Goal: Task Accomplishment & Management: Manage account settings

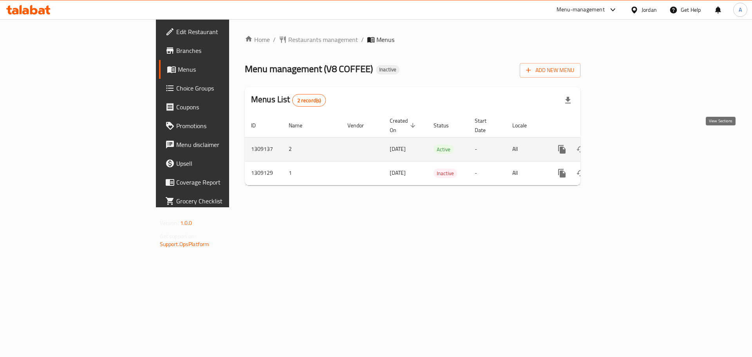
click at [627, 145] on link "enhanced table" at bounding box center [618, 149] width 19 height 19
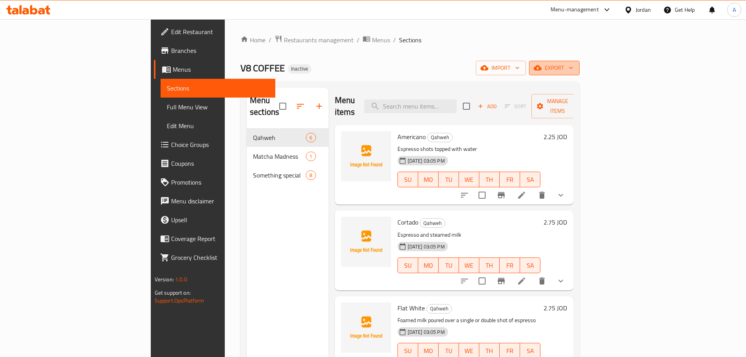
click at [573, 72] on span "export" at bounding box center [554, 68] width 38 height 10
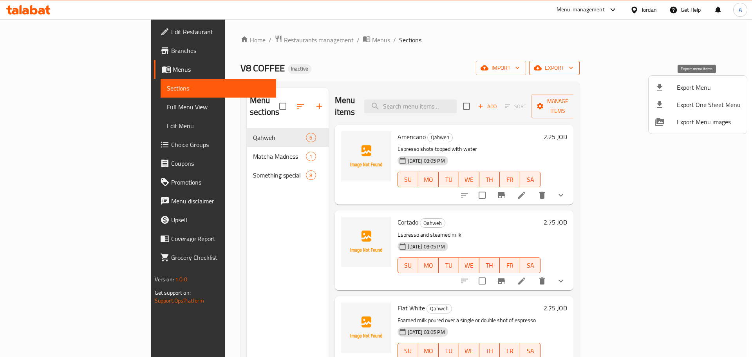
click at [670, 92] on li "Export Menu" at bounding box center [697, 87] width 98 height 17
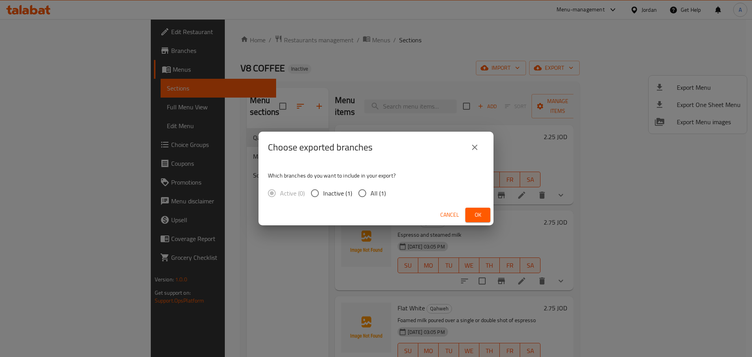
click at [375, 192] on span "All (1)" at bounding box center [377, 192] width 15 height 9
click at [370, 192] on input "All (1)" at bounding box center [362, 193] width 16 height 16
radio input "true"
click at [483, 215] on span "Ok" at bounding box center [477, 215] width 13 height 10
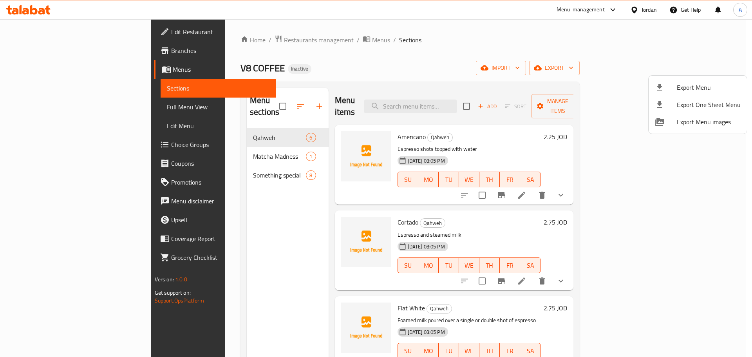
click at [243, 98] on div at bounding box center [376, 178] width 752 height 357
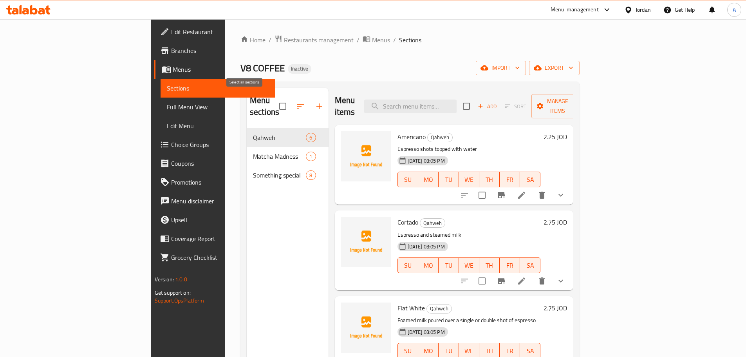
click at [274, 99] on input "checkbox" at bounding box center [282, 106] width 16 height 16
checkbox input "true"
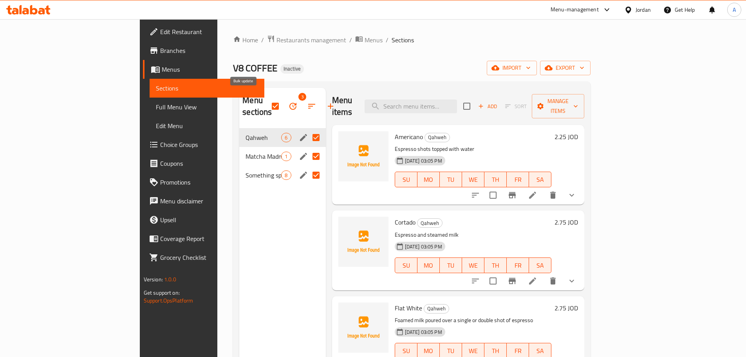
click at [288, 104] on icon "button" at bounding box center [292, 105] width 9 height 9
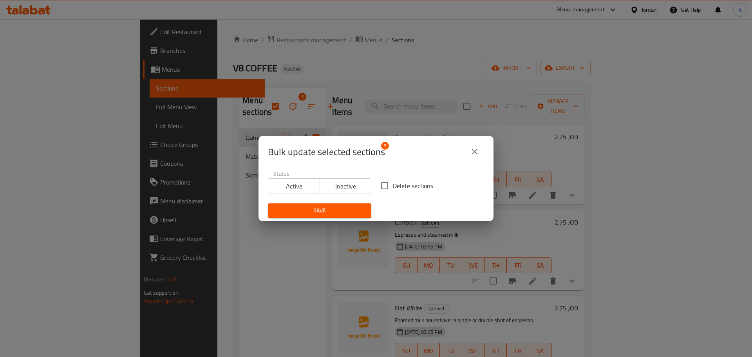
drag, startPoint x: 381, startPoint y: 172, endPoint x: 388, endPoint y: 180, distance: 10.0
click at [384, 176] on div "Status Active Inactive Delete sections Save" at bounding box center [375, 194] width 225 height 57
click at [393, 182] on span "Delete sections" at bounding box center [413, 185] width 40 height 9
click at [391, 182] on input "Delete sections" at bounding box center [384, 185] width 16 height 16
checkbox input "true"
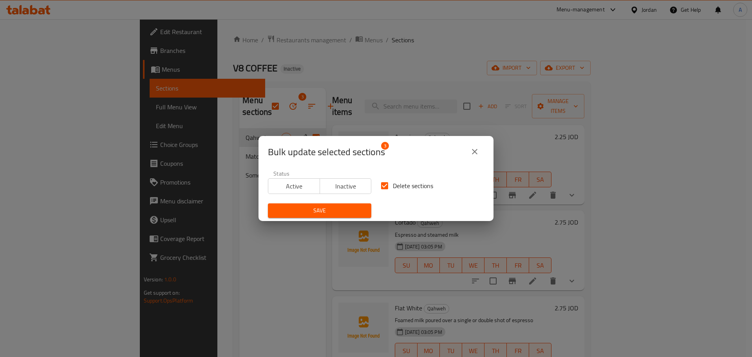
click at [361, 205] on button "Save" at bounding box center [319, 210] width 103 height 14
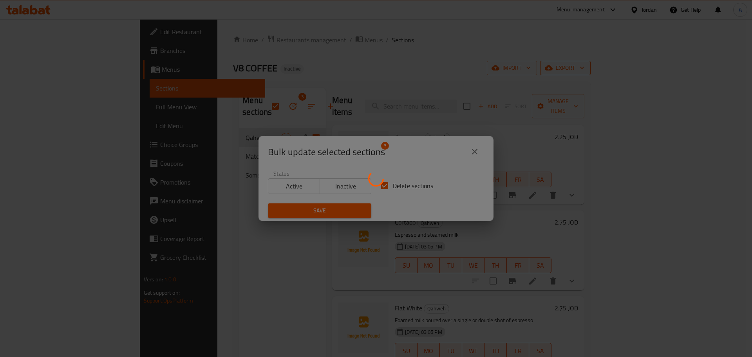
checkbox input "false"
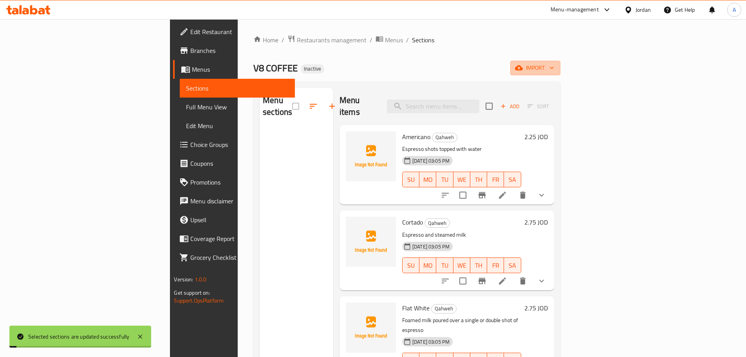
click at [554, 70] on span "import" at bounding box center [535, 68] width 38 height 10
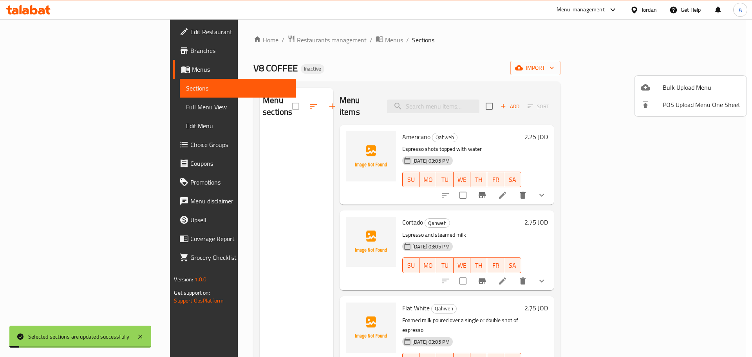
click at [702, 83] on span "Bulk Upload Menu" at bounding box center [701, 87] width 78 height 9
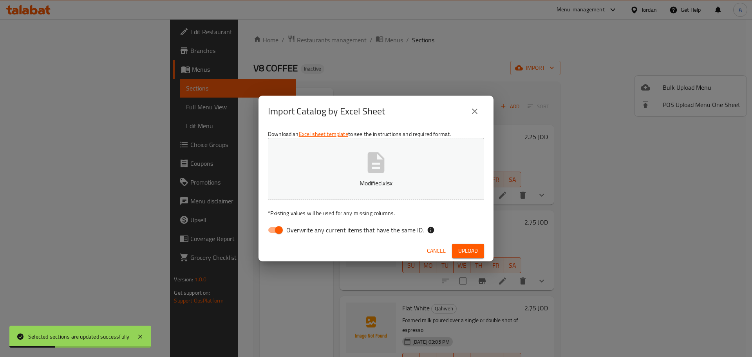
click at [384, 231] on span "Overwrite any current items that have the same ID." at bounding box center [354, 229] width 137 height 9
click at [301, 231] on input "Overwrite any current items that have the same ID." at bounding box center [278, 229] width 45 height 15
checkbox input "false"
click at [469, 250] on span "Upload" at bounding box center [468, 251] width 20 height 10
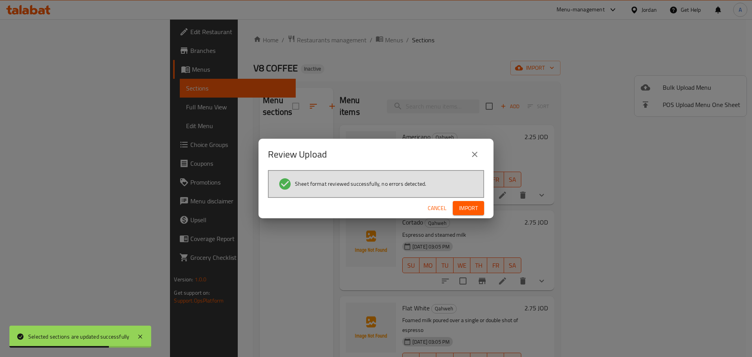
click at [478, 211] on button "Import" at bounding box center [467, 208] width 31 height 14
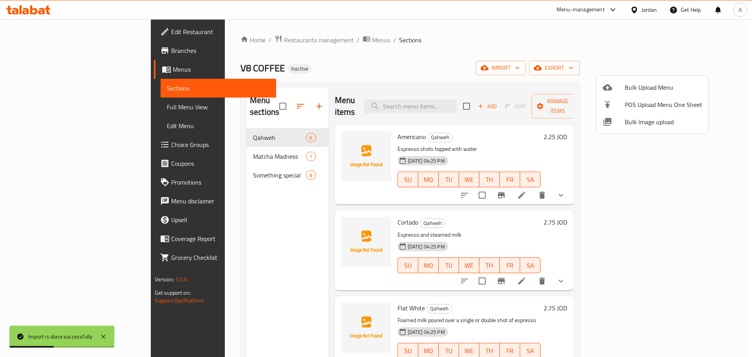
click at [54, 105] on div at bounding box center [376, 178] width 752 height 357
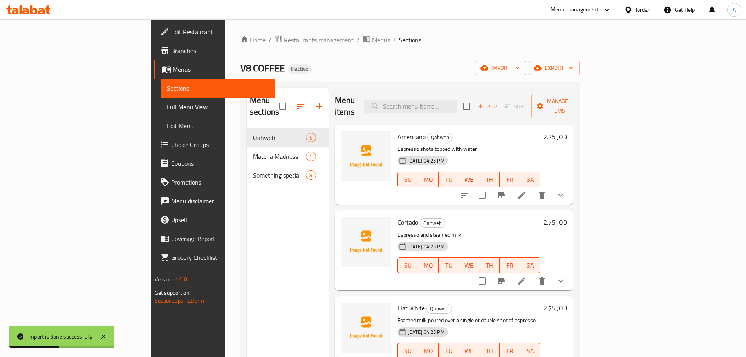
click at [167, 105] on span "Full Menu View" at bounding box center [218, 106] width 102 height 9
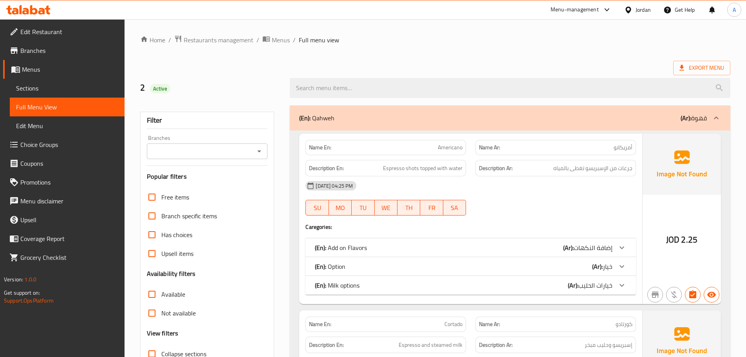
click at [362, 38] on ol "Home / Restaurants management / Menus / Full menu view" at bounding box center [435, 40] width 590 height 10
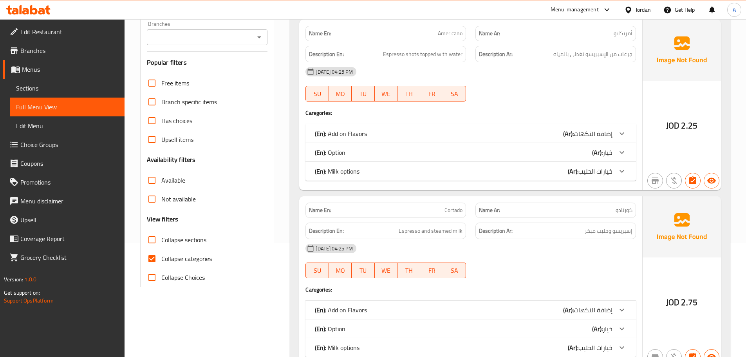
scroll to position [117, 0]
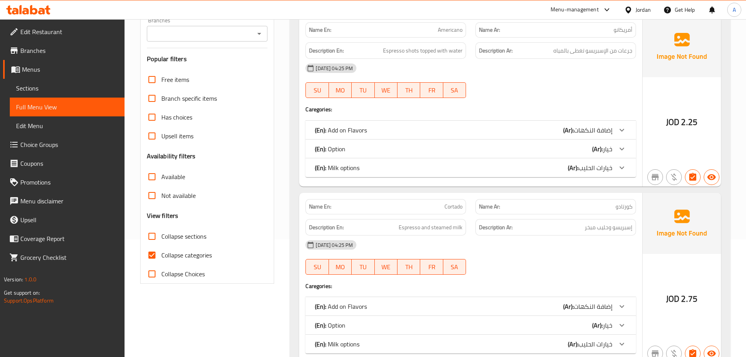
click at [157, 237] on input "Collapse sections" at bounding box center [151, 236] width 19 height 19
checkbox input "true"
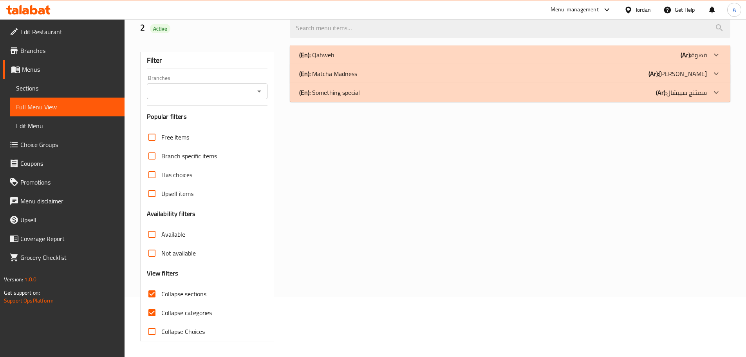
scroll to position [60, 0]
click at [353, 59] on div "(En): Qahweh (Ar): قهوة" at bounding box center [502, 54] width 407 height 9
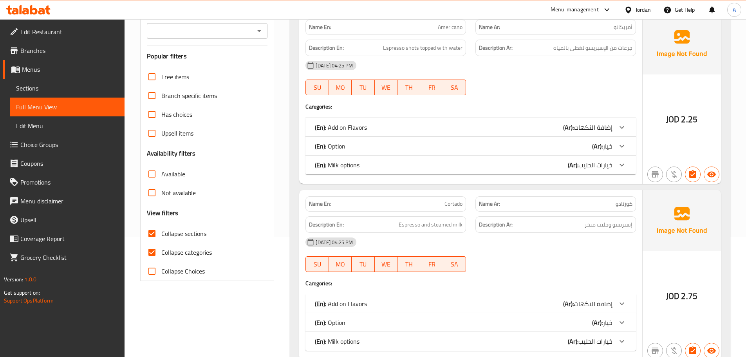
scroll to position [138, 0]
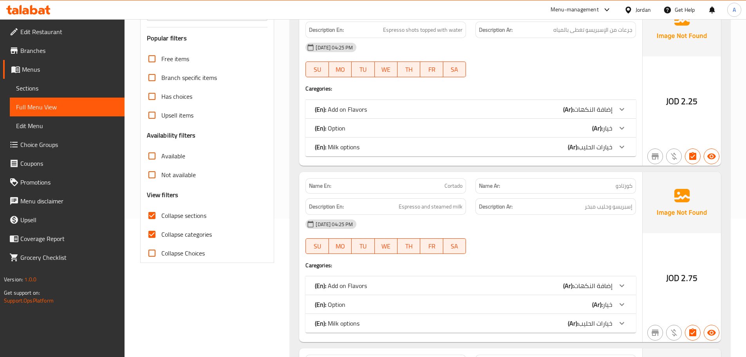
click at [262, 136] on div "Free items Branch specific items Has choices Upsell items Availability filters …" at bounding box center [207, 155] width 121 height 213
click at [158, 234] on input "Collapse categories" at bounding box center [151, 234] width 19 height 19
checkbox input "false"
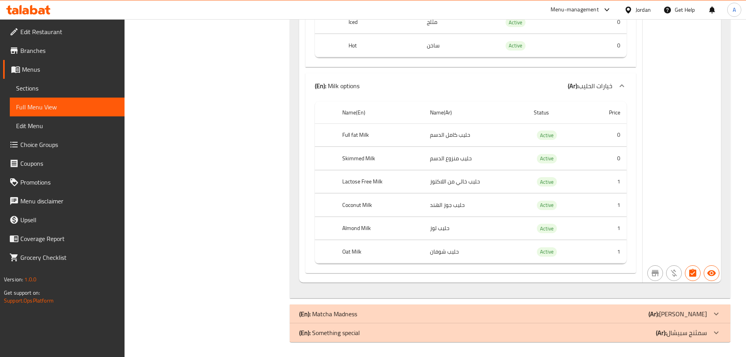
scroll to position [4043, 0]
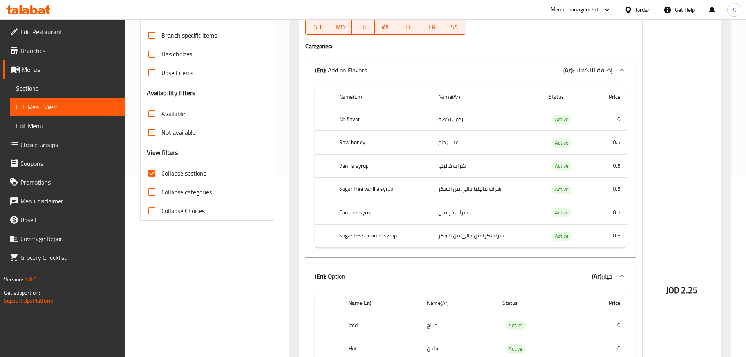
scroll to position [0, 0]
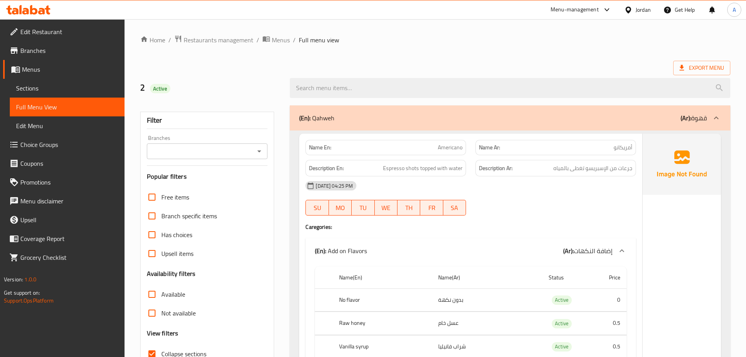
click at [686, 122] on b "(Ar):" at bounding box center [685, 118] width 11 height 12
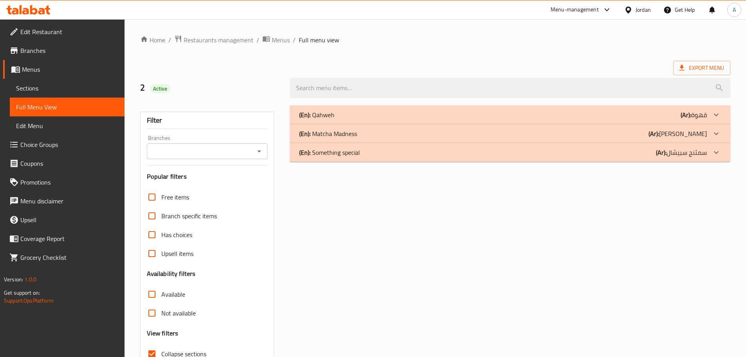
click at [680, 119] on p "(Ar): ماتشا مادنيس" at bounding box center [693, 114] width 26 height 9
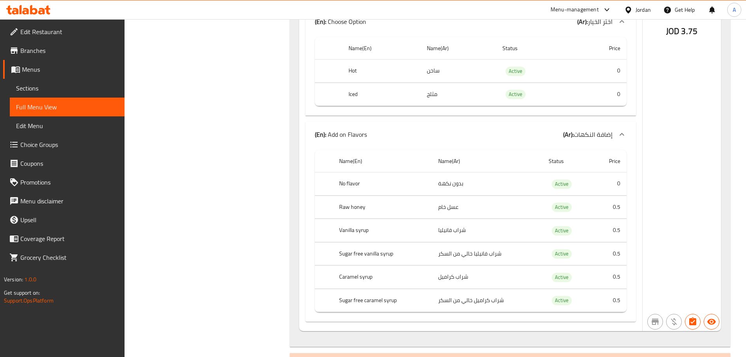
scroll to position [470, 0]
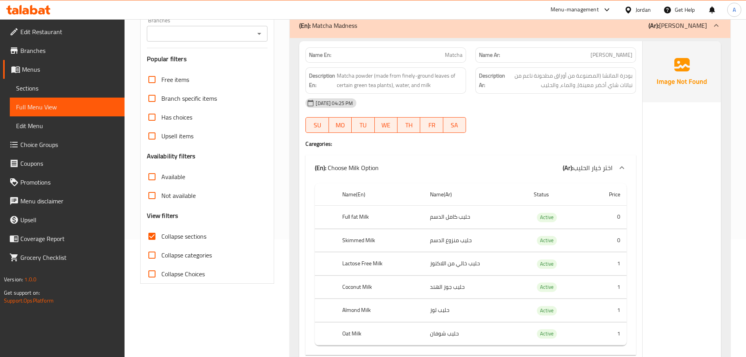
click at [424, 23] on div "(En): Matcha Madness (Ar): ماتشا مادنيس" at bounding box center [502, 25] width 407 height 9
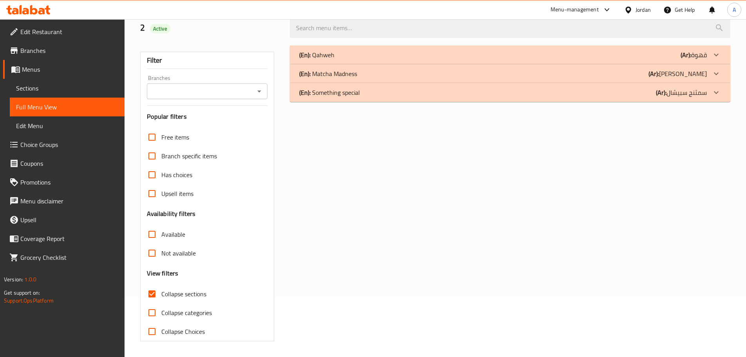
scroll to position [60, 0]
click at [334, 59] on p "(En): Something special" at bounding box center [316, 54] width 35 height 9
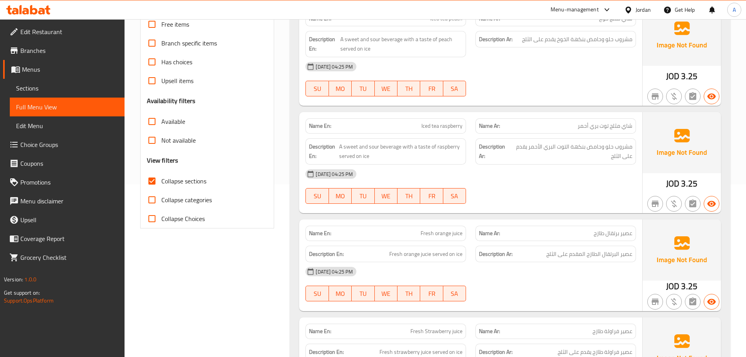
scroll to position [0, 0]
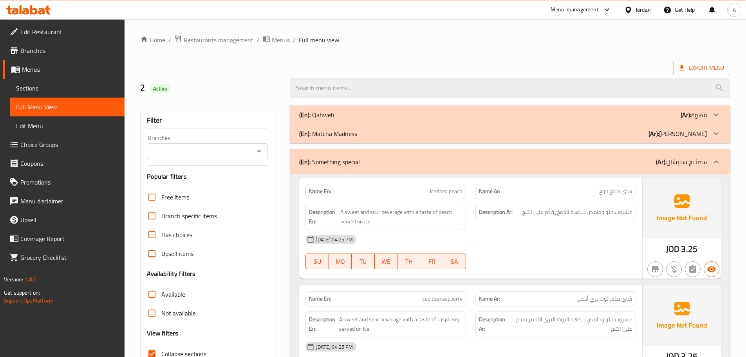
click at [356, 201] on div "Description En: A sweet and sour beverage with a taste of peach served on ice" at bounding box center [386, 217] width 170 height 36
click at [68, 85] on span "Sections" at bounding box center [67, 87] width 102 height 9
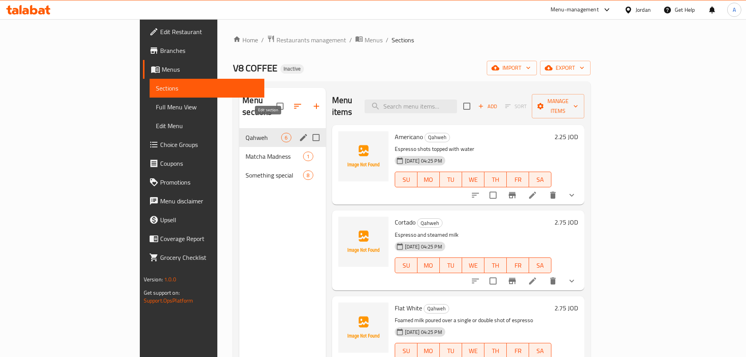
click at [300, 134] on icon "edit" at bounding box center [303, 137] width 7 height 7
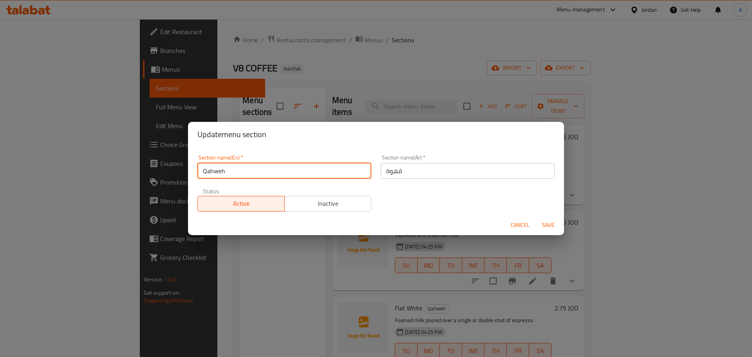
click at [306, 175] on input "Qahweh" at bounding box center [284, 171] width 174 height 16
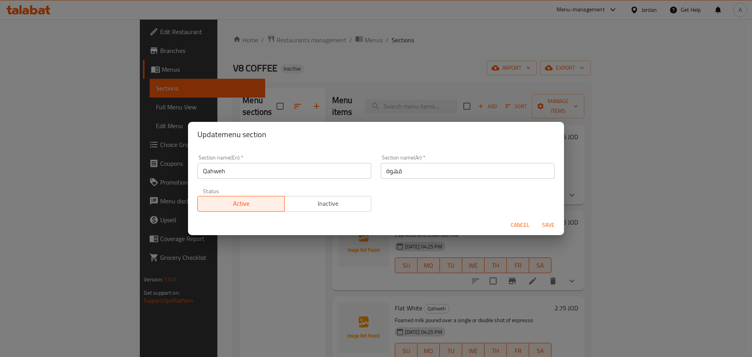
drag, startPoint x: 371, startPoint y: 106, endPoint x: 458, endPoint y: 155, distance: 100.3
click at [371, 106] on div "Update menu section Section name(En)   * Qahweh Section name(En) * Section name…" at bounding box center [376, 178] width 752 height 357
click at [526, 226] on span "Cancel" at bounding box center [519, 225] width 19 height 10
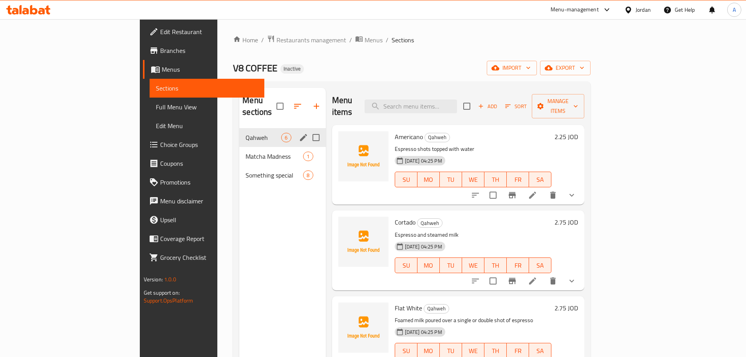
click at [239, 132] on div "Qahweh 6" at bounding box center [282, 137] width 86 height 19
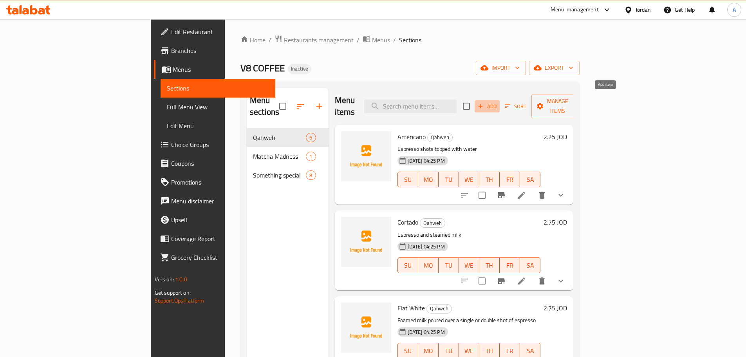
click at [498, 102] on span "Add" at bounding box center [486, 106] width 21 height 9
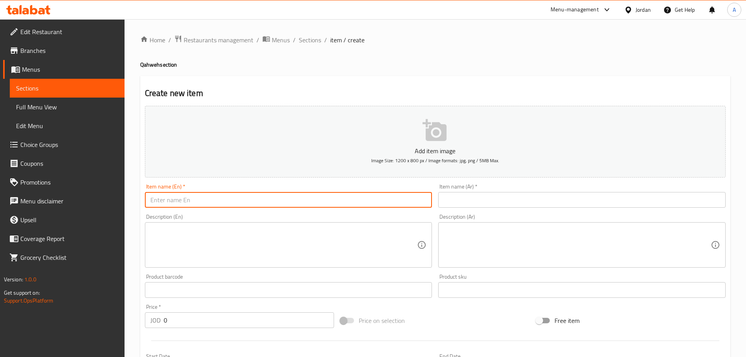
click at [309, 199] on input "text" at bounding box center [288, 200] width 287 height 16
type input "Frappe"
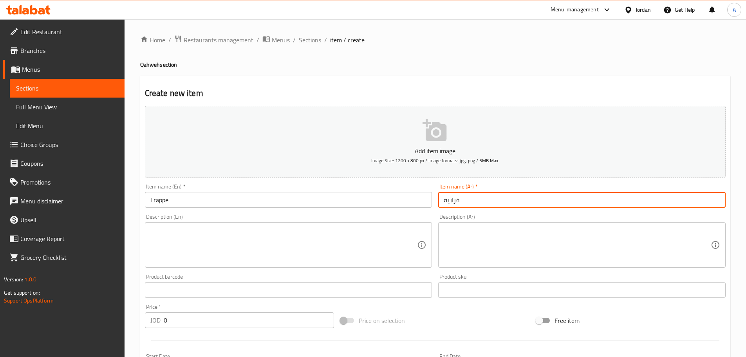
type input "فرابيه"
click at [264, 235] on textarea at bounding box center [283, 244] width 267 height 37
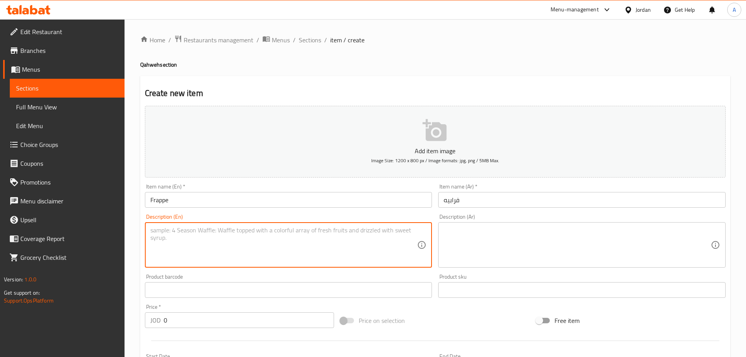
paste textarea "Espresso shots topped with milk, flavor, served over ice (blended)"
type textarea "Espresso shots topped with milk, flavor, served over ice (blended)"
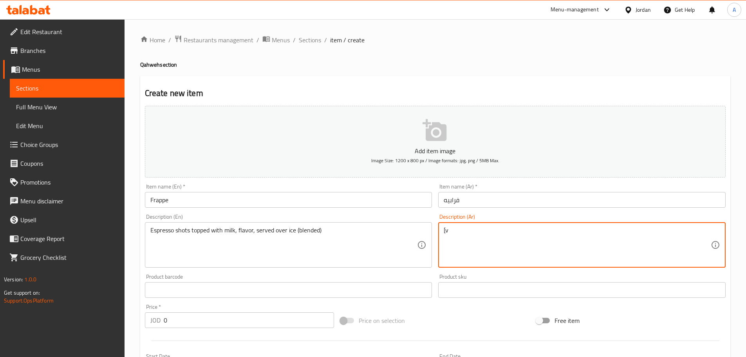
type textarea "["
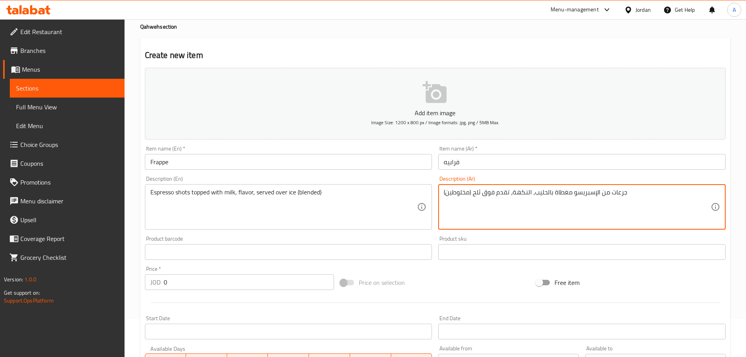
scroll to position [117, 0]
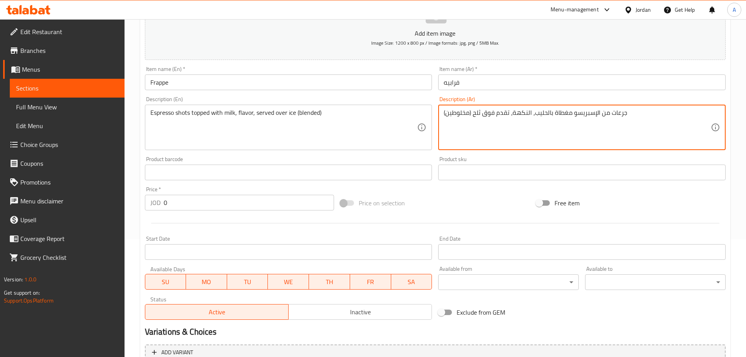
type textarea "جرعات من الإسبريسو مغطاة بالحليب، النكهة، تقدم فوق ثلح (مخلوطين)"
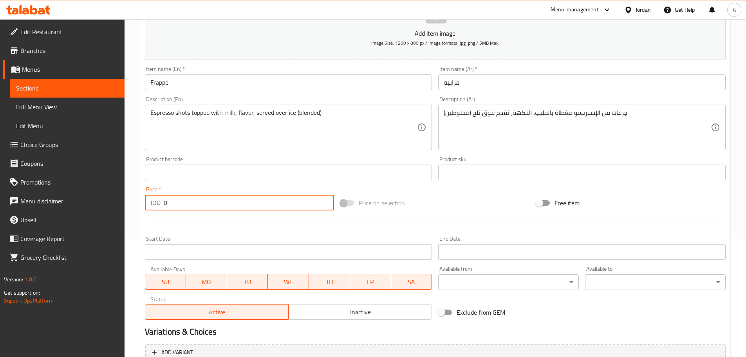
drag, startPoint x: 188, startPoint y: 204, endPoint x: 126, endPoint y: 201, distance: 61.5
click at [126, 201] on div "Home / Restaurants management / Menus / Sections / item / create Qahweh section…" at bounding box center [434, 169] width 621 height 534
paste input "3.25"
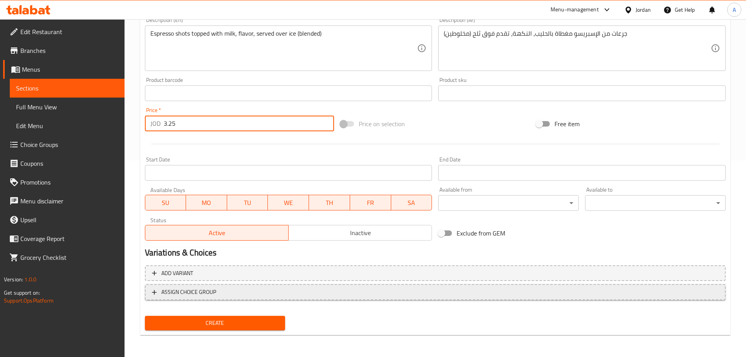
type input "3.25"
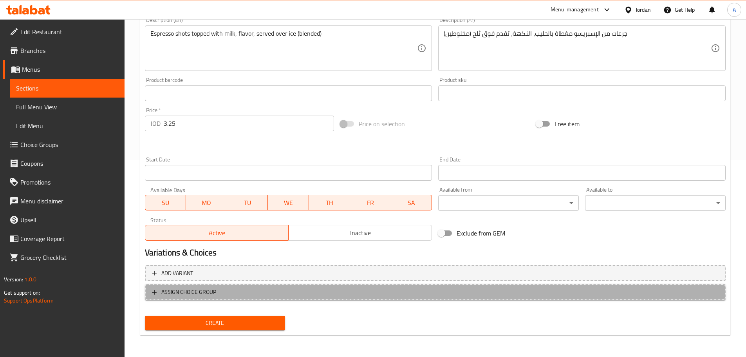
click at [218, 295] on span "ASSIGN CHOICE GROUP" at bounding box center [435, 292] width 566 height 10
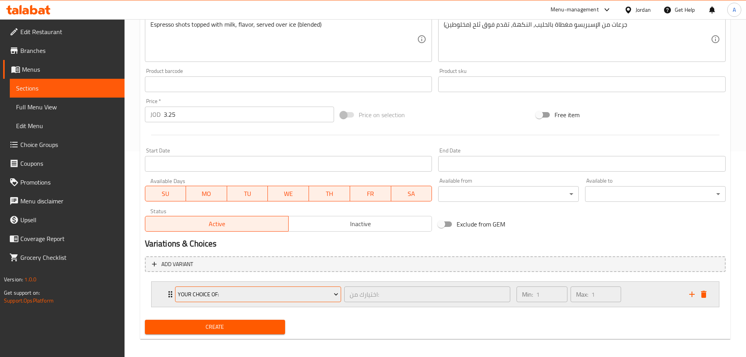
scroll to position [209, 0]
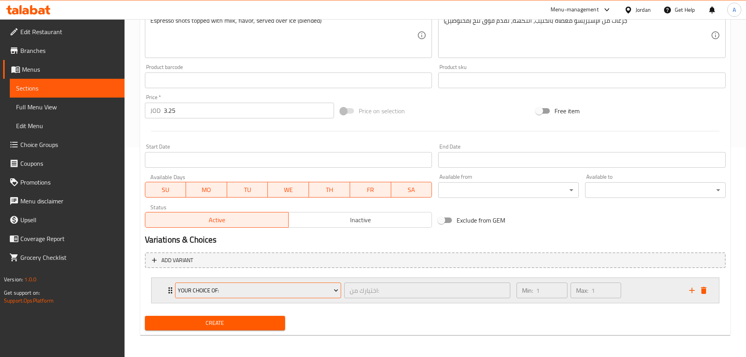
click at [218, 292] on span "Your Choice Of:" at bounding box center [258, 290] width 160 height 10
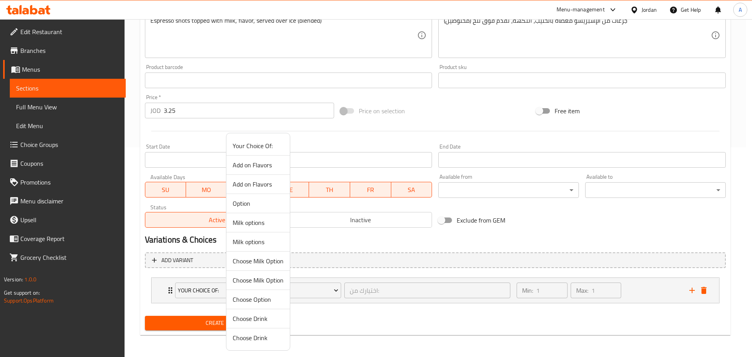
click at [254, 222] on span "Milk options" at bounding box center [258, 222] width 51 height 9
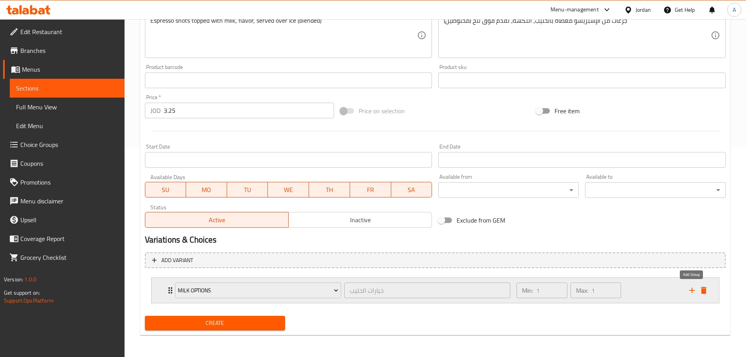
click at [695, 287] on icon "add" at bounding box center [691, 289] width 9 height 9
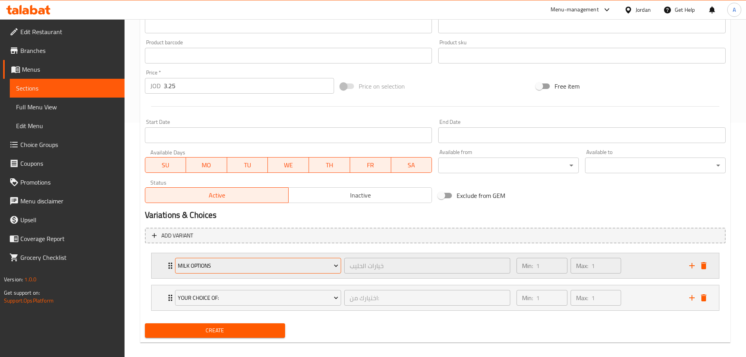
scroll to position [242, 0]
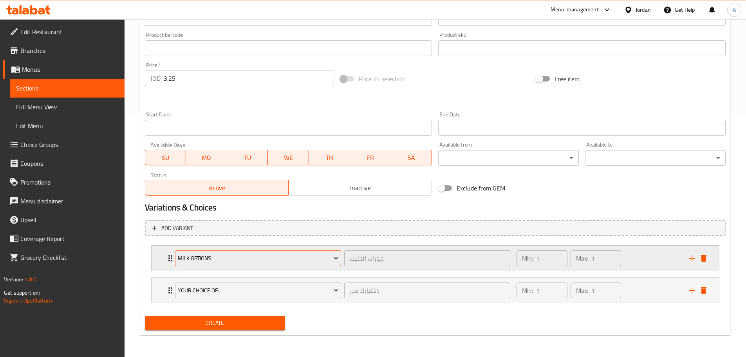
click at [279, 252] on button "Milk options" at bounding box center [258, 258] width 166 height 16
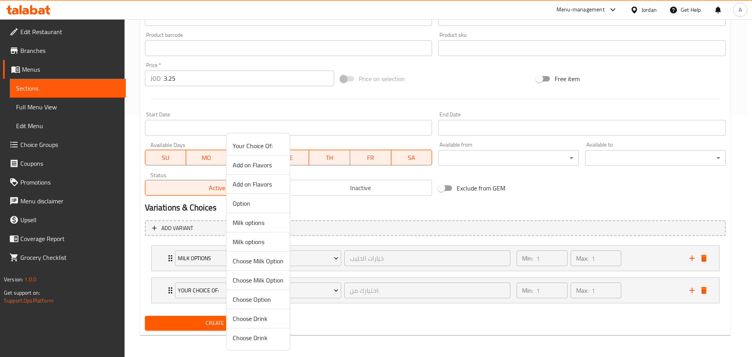
drag, startPoint x: 601, startPoint y: 254, endPoint x: 650, endPoint y: 255, distance: 48.5
click at [602, 254] on div at bounding box center [376, 178] width 752 height 357
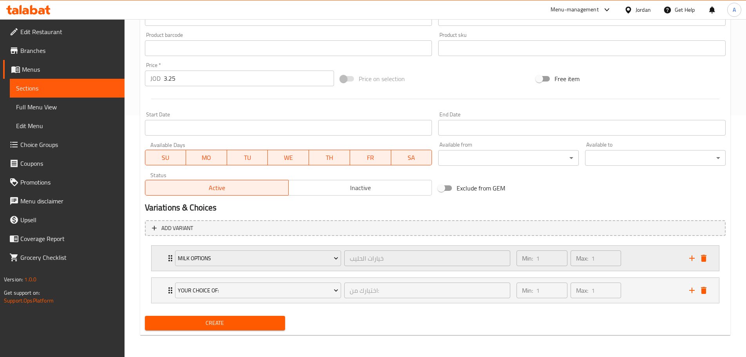
click at [651, 255] on div "Min: 1 ​ Max: 1 ​" at bounding box center [598, 257] width 172 height 25
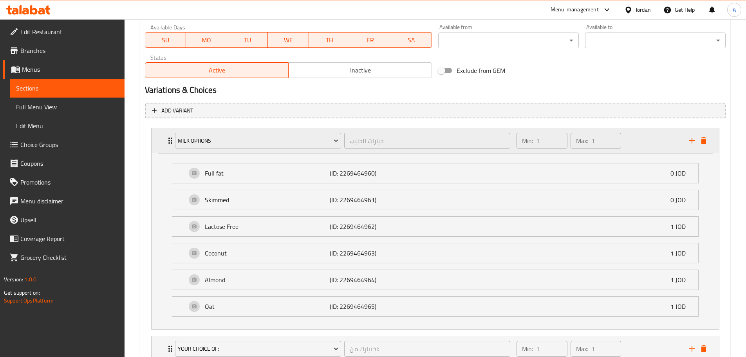
click at [279, 130] on div "Milk options خيارات الحليب ​" at bounding box center [342, 140] width 345 height 25
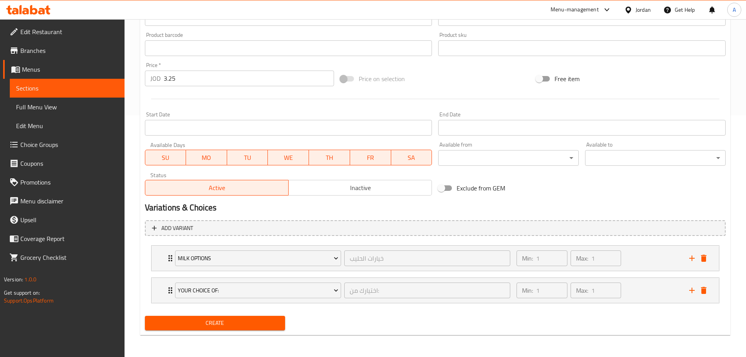
click at [274, 140] on div "Available Days SU MO TU WE TH FR SA" at bounding box center [289, 154] width 294 height 30
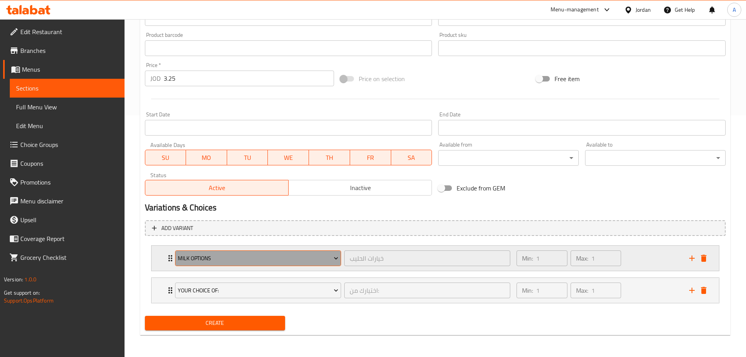
click at [259, 258] on span "Milk options" at bounding box center [258, 258] width 160 height 10
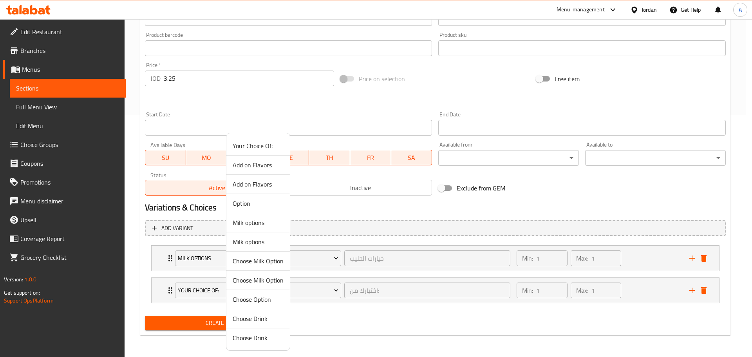
click at [263, 240] on span "Milk options" at bounding box center [258, 241] width 51 height 9
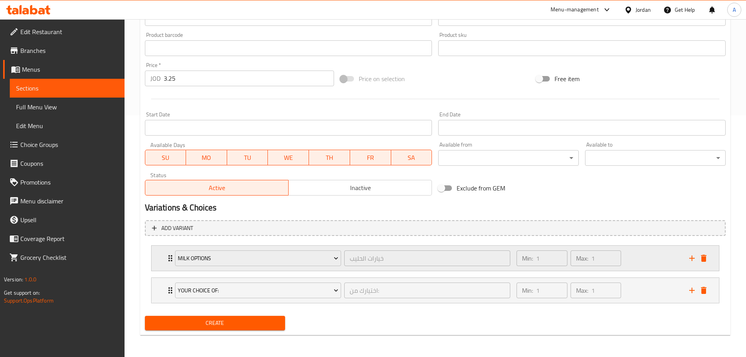
click at [636, 254] on div "Min: 1 ​ Max: 1 ​" at bounding box center [598, 257] width 172 height 25
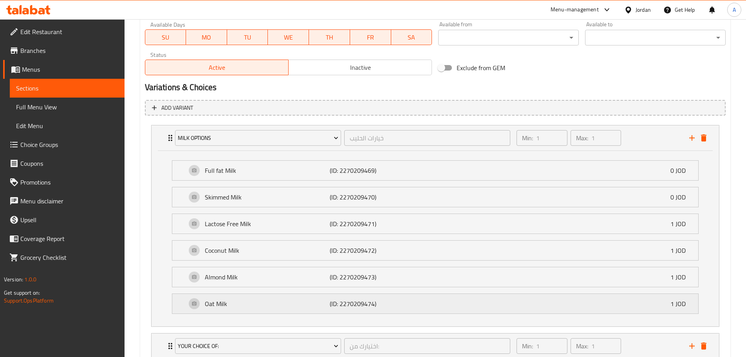
scroll to position [417, 0]
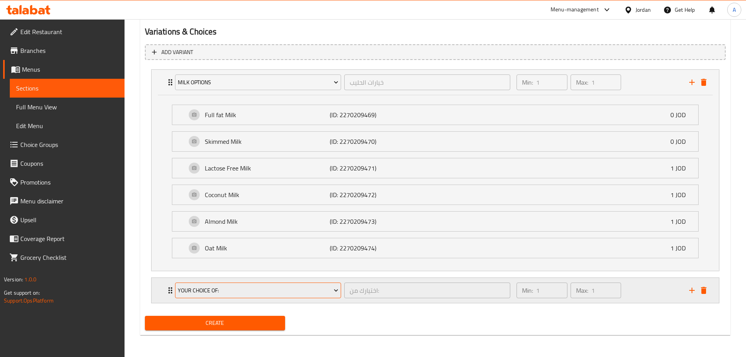
click at [292, 286] on span "Your Choice Of:" at bounding box center [258, 290] width 160 height 10
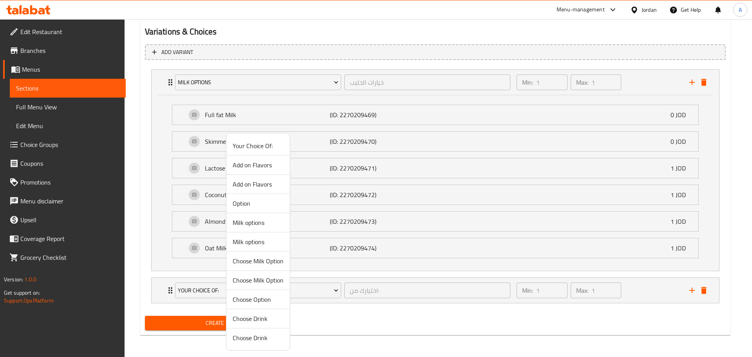
click at [253, 145] on span "Your Choice Of:" at bounding box center [258, 145] width 51 height 9
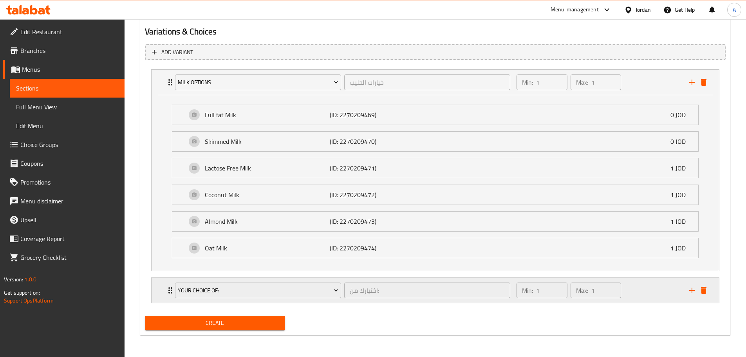
click at [626, 286] on div "Min: 1 ​ Max: 1 ​" at bounding box center [598, 290] width 172 height 25
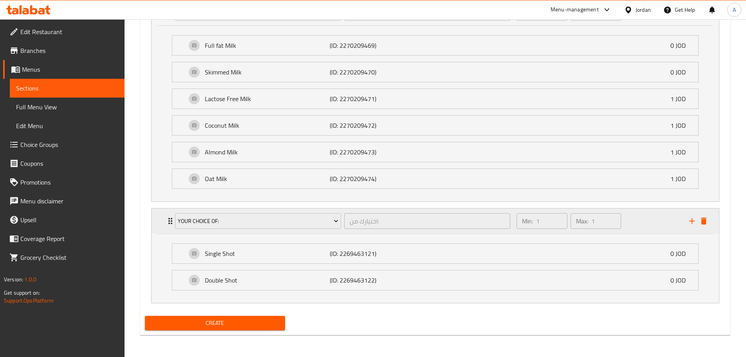
click at [286, 229] on div "Your Choice Of:" at bounding box center [257, 220] width 169 height 19
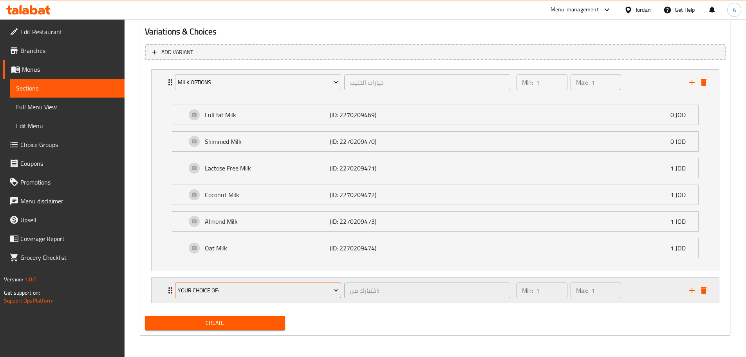
click at [253, 285] on span "Your Choice Of:" at bounding box center [258, 290] width 160 height 10
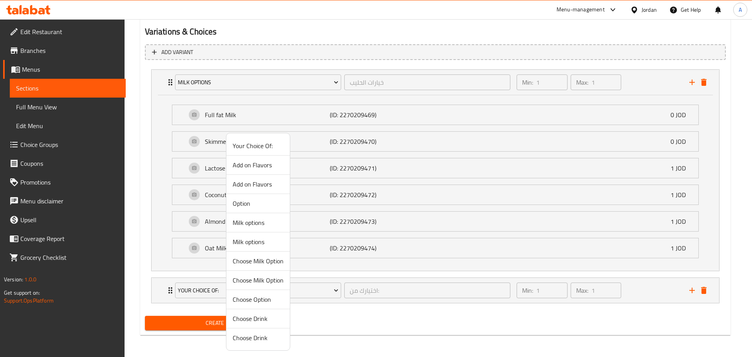
click at [258, 167] on span "Add on Flavors" at bounding box center [258, 164] width 51 height 9
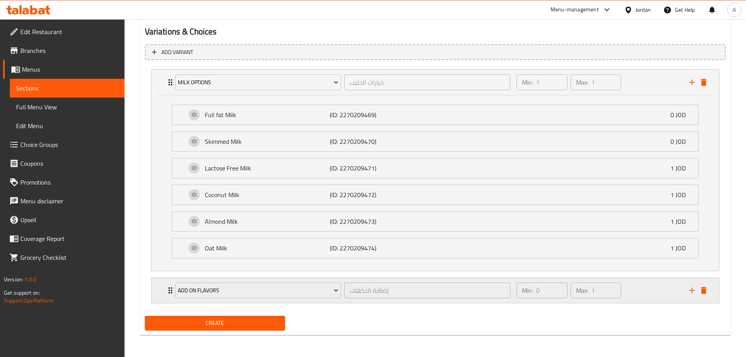
click at [662, 291] on div "Min: 0 ​ Max: 1 ​" at bounding box center [598, 290] width 172 height 25
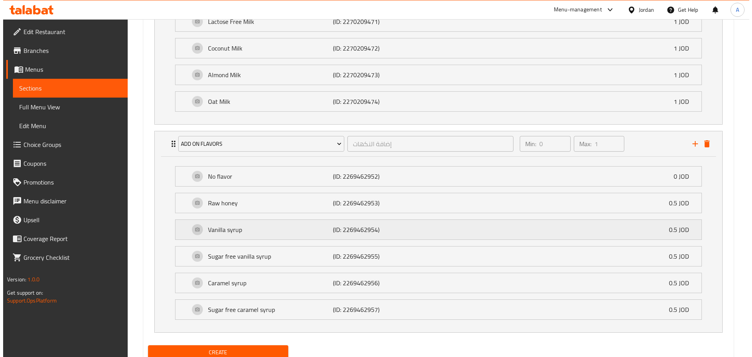
scroll to position [593, 0]
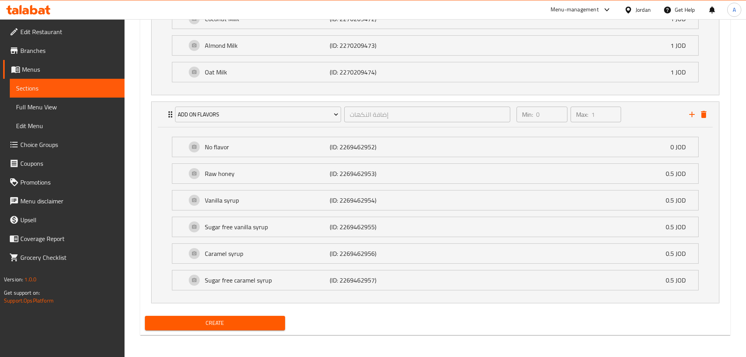
click at [281, 160] on li "No flavor (ID: 2269462952) 0 JOD Name (En) No flavor Name (En) Name (Ar) بدون ن…" at bounding box center [435, 146] width 539 height 27
click at [278, 168] on div "Raw honey (ID: 2269462953) 0.5 JOD" at bounding box center [437, 174] width 502 height 20
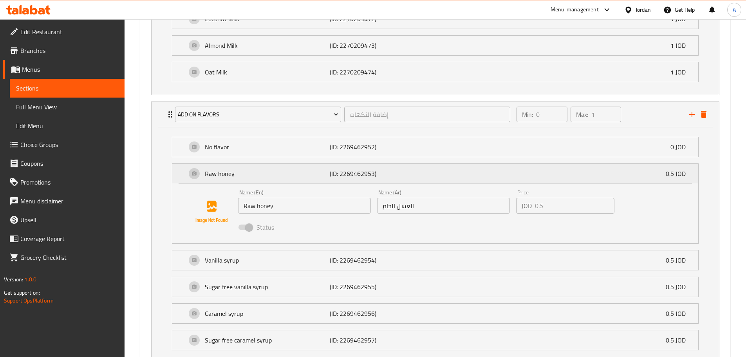
click at [278, 168] on div "Raw honey (ID: 2269462953) 0.5 JOD" at bounding box center [437, 174] width 502 height 20
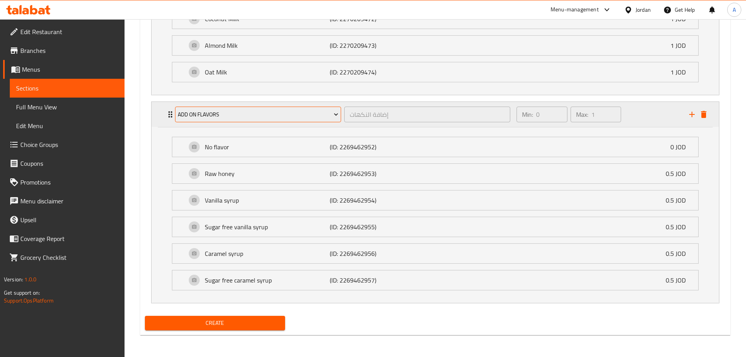
click at [273, 115] on span "Add on Flavors" at bounding box center [258, 115] width 160 height 10
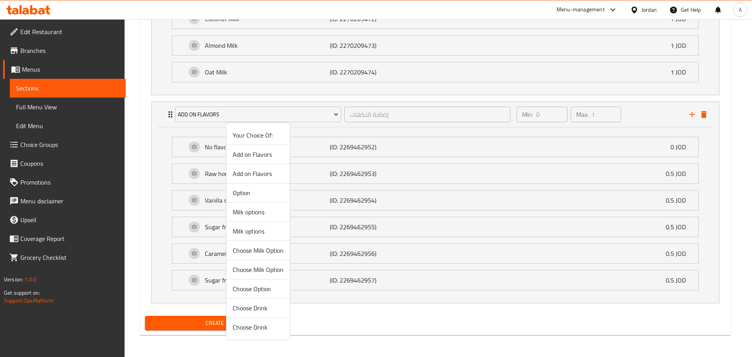
click at [267, 178] on span "Add on Flavors" at bounding box center [258, 173] width 51 height 9
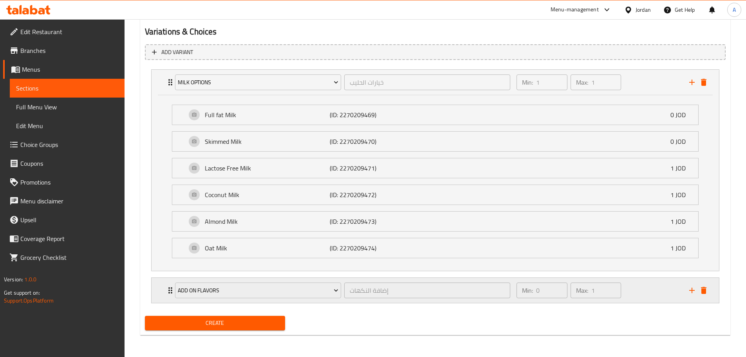
click at [636, 281] on div "Min: 0 ​ Max: 1 ​" at bounding box center [598, 290] width 172 height 25
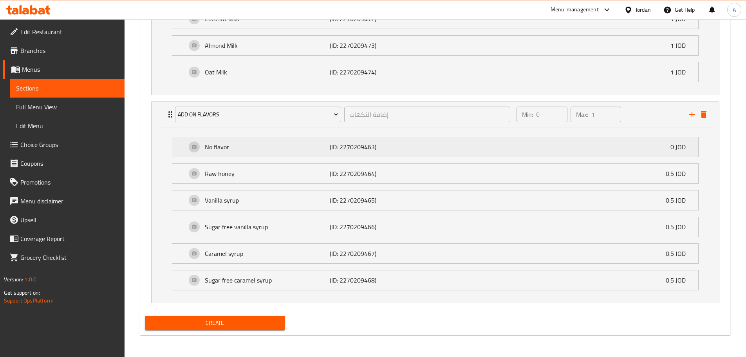
click at [265, 151] on p "No flavor" at bounding box center [267, 146] width 125 height 9
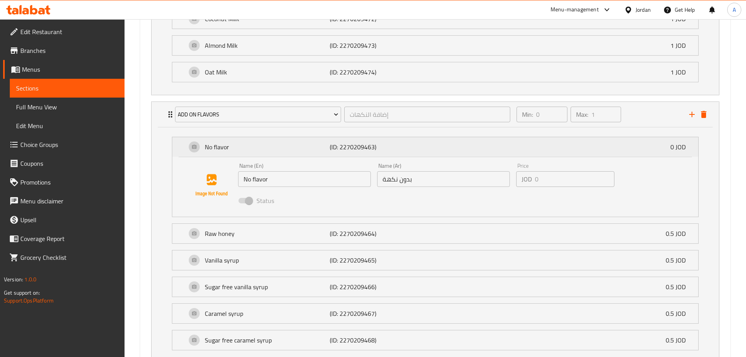
click at [265, 150] on p "No flavor" at bounding box center [267, 146] width 125 height 9
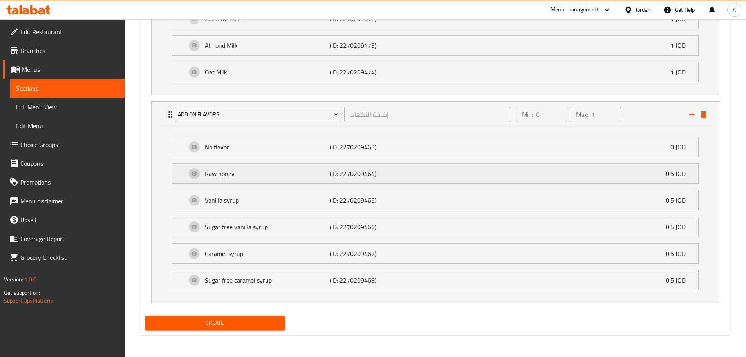
click at [252, 180] on div "Raw honey (ID: 2270209464) 0.5 JOD" at bounding box center [437, 174] width 502 height 20
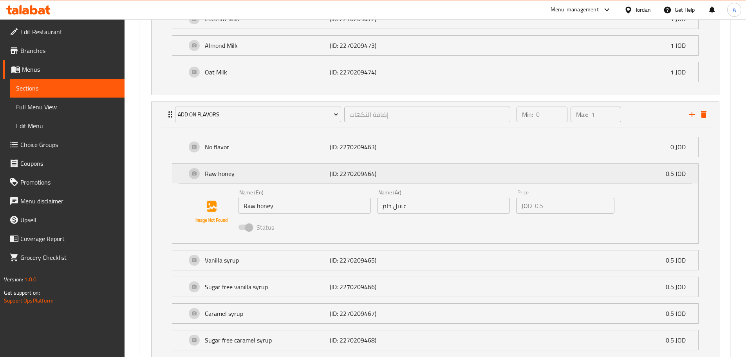
click at [252, 180] on div "Raw honey (ID: 2270209464) 0.5 JOD" at bounding box center [437, 174] width 502 height 20
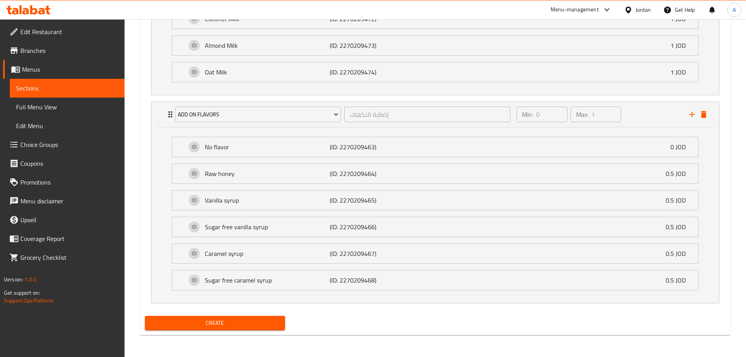
click at [238, 329] on button "Create" at bounding box center [215, 322] width 141 height 14
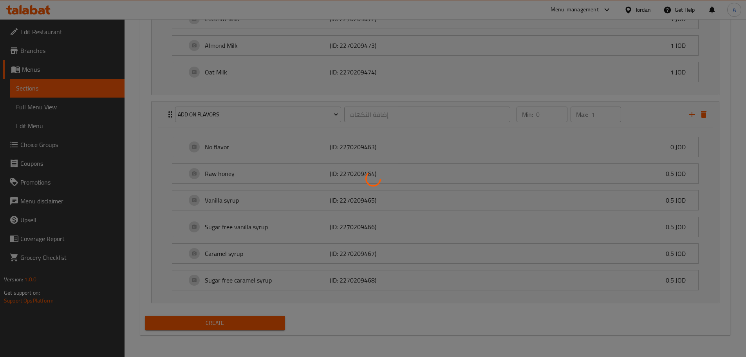
type input "0"
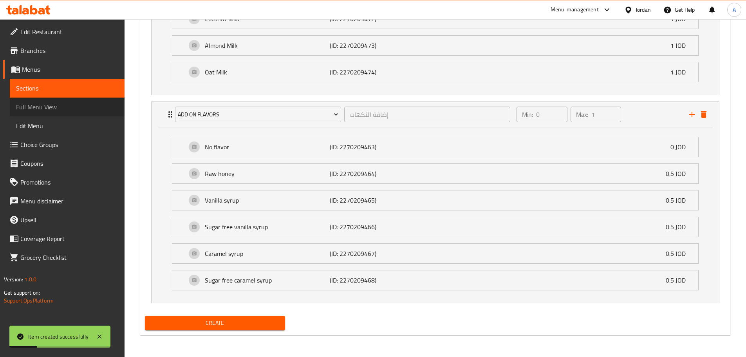
click at [59, 107] on span "Full Menu View" at bounding box center [67, 106] width 102 height 9
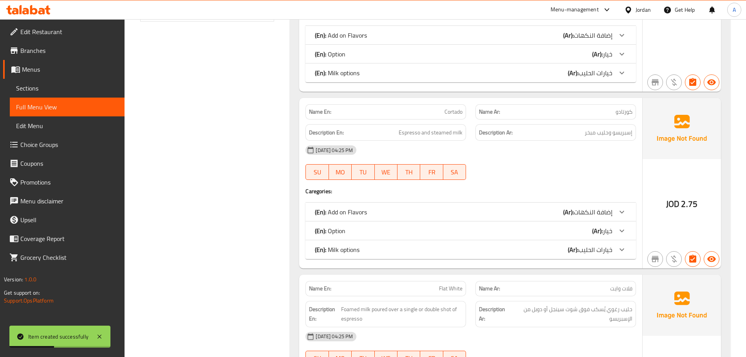
scroll to position [358, 0]
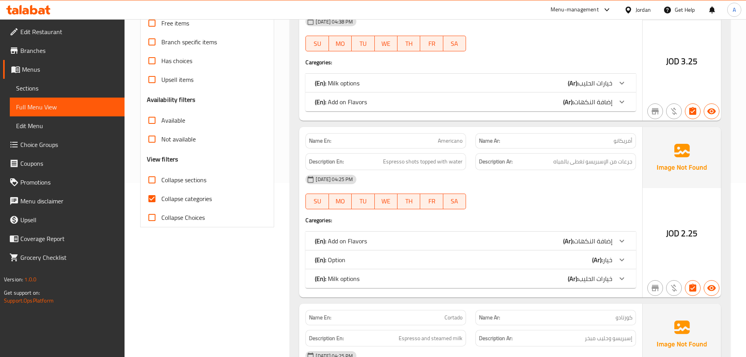
scroll to position [313, 0]
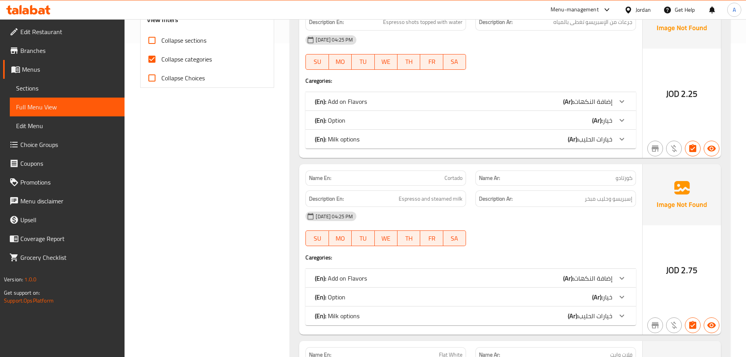
click at [148, 34] on input "Collapse sections" at bounding box center [151, 40] width 19 height 19
checkbox input "true"
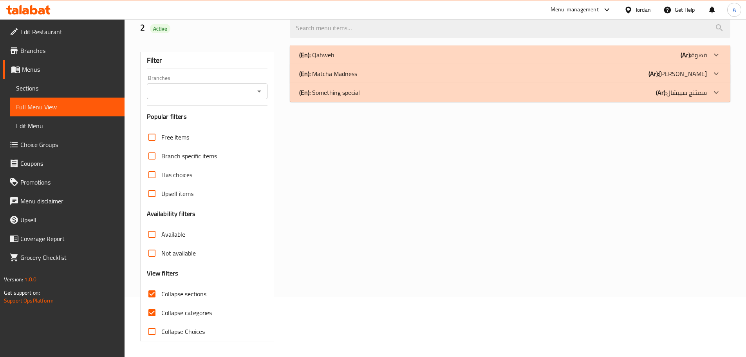
scroll to position [60, 0]
click at [316, 59] on p "(En): Matcha Madness" at bounding box center [316, 54] width 35 height 9
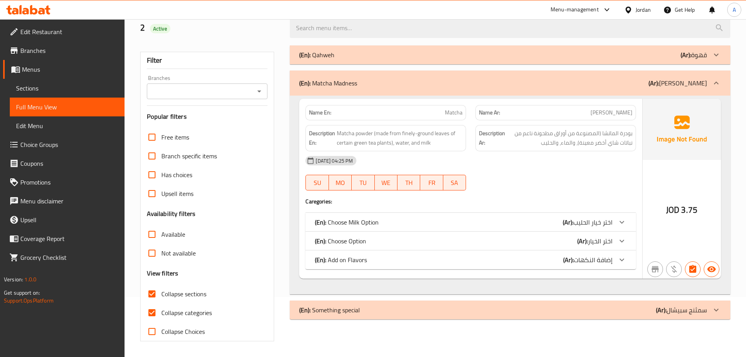
click at [321, 55] on p "(En): Qahweh" at bounding box center [316, 54] width 35 height 9
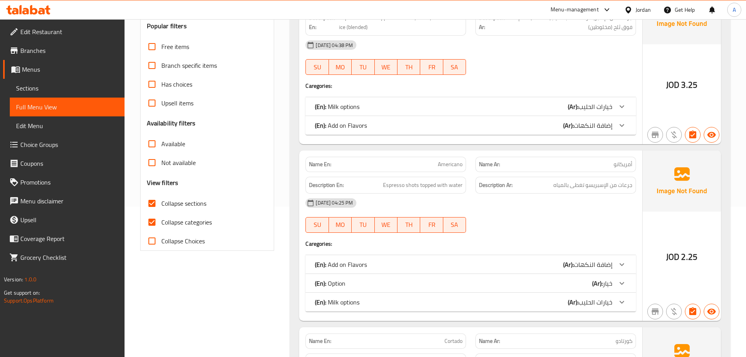
scroll to position [177, 0]
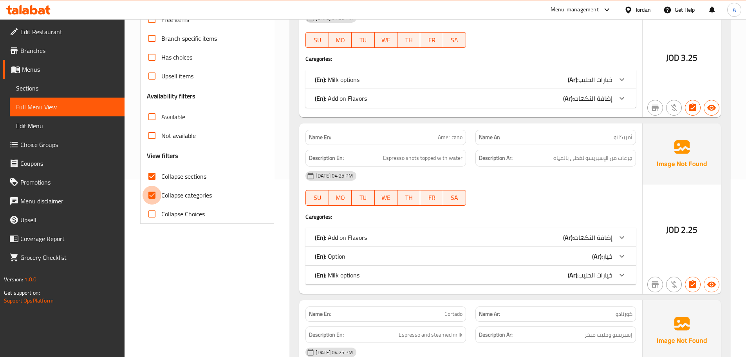
click at [153, 193] on input "Collapse categories" at bounding box center [151, 195] width 19 height 19
checkbox input "false"
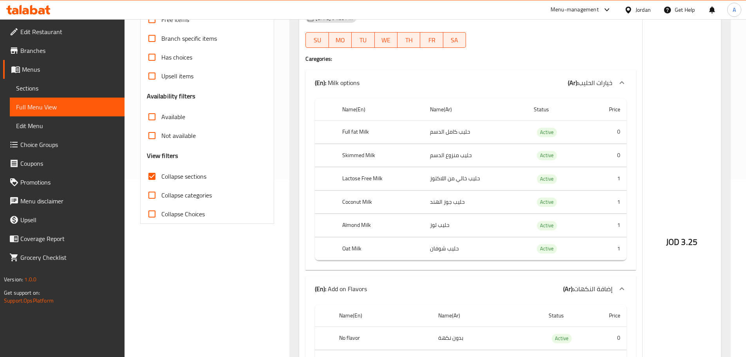
click at [352, 132] on th "Full fat Milk" at bounding box center [380, 132] width 88 height 23
copy th "Full fat Milk"
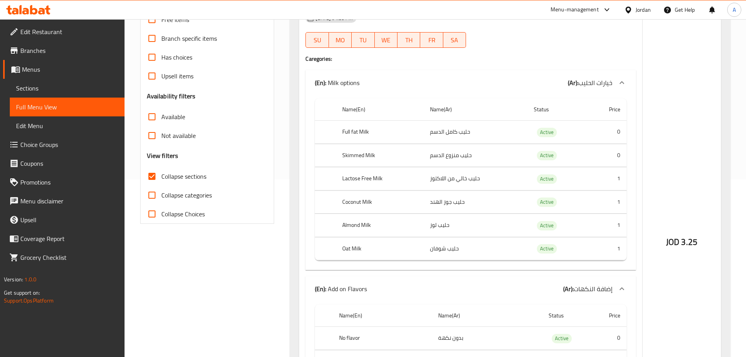
click at [461, 135] on td "حليب كامل الدسم" at bounding box center [476, 132] width 104 height 23
copy td "حليب كامل الدسم"
click at [269, 140] on div "Filter Branches Branches Popular filters Free items Branch specific items Has c…" at bounding box center [207, 78] width 134 height 289
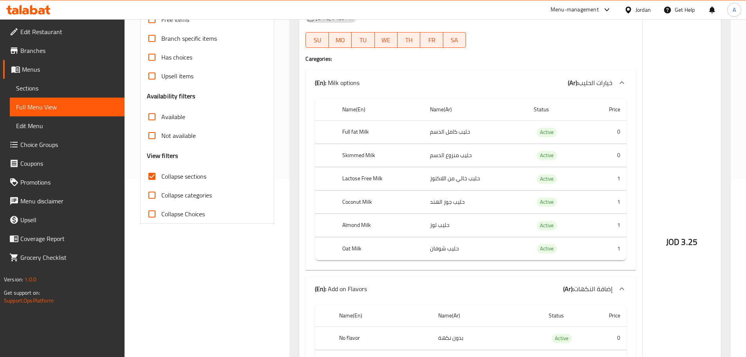
click at [358, 131] on th "Full fat Milk" at bounding box center [380, 132] width 88 height 23
click at [358, 136] on th "Full fat Milk" at bounding box center [380, 132] width 88 height 23
click at [361, 131] on th "Full fat Milk" at bounding box center [380, 132] width 88 height 23
copy th "Milk"
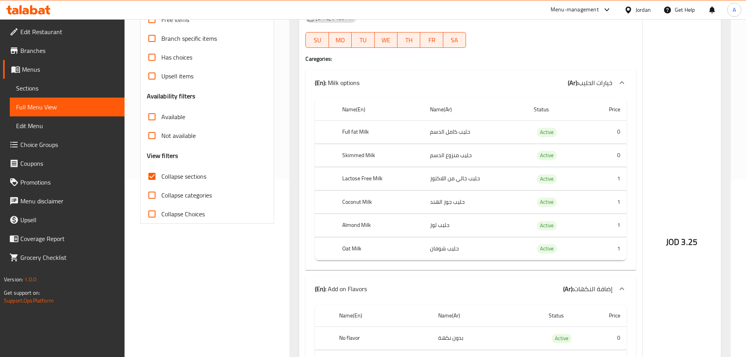
click at [308, 139] on div "Name(En) Name(Ar) Status Price Full fat Milk حليب كامل الدسم Active 0 Skimmed M…" at bounding box center [470, 182] width 330 height 175
click at [462, 135] on td "حليب كامل الدسم" at bounding box center [476, 132] width 104 height 23
copy td "حليب"
click at [239, 156] on div "Free items Branch specific items Has choices Upsell items Availability filters …" at bounding box center [207, 116] width 121 height 213
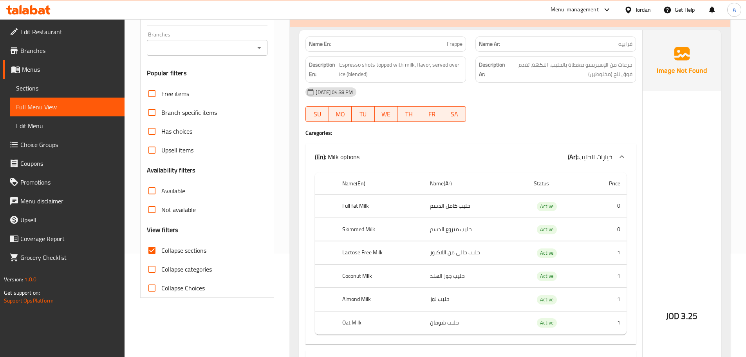
scroll to position [117, 0]
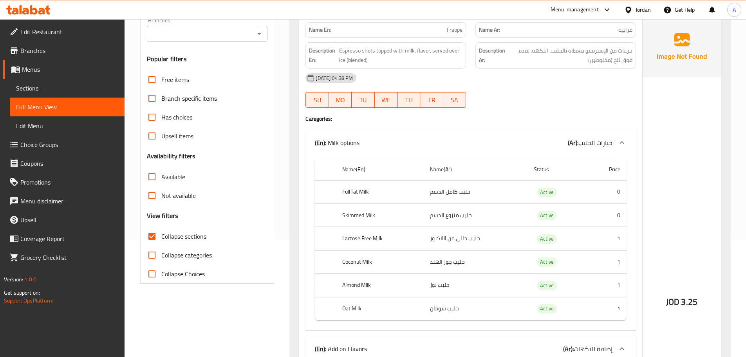
click at [456, 31] on span "Frappe" at bounding box center [455, 30] width 16 height 8
click at [629, 27] on span "فرابيه" at bounding box center [625, 30] width 14 height 8
click at [629, 50] on div "Description Ar: جرعات من الإسبريسو مغطاة بالحليب، النكهة، تقدم فوق ثلح (مخلوطين)" at bounding box center [555, 55] width 160 height 26
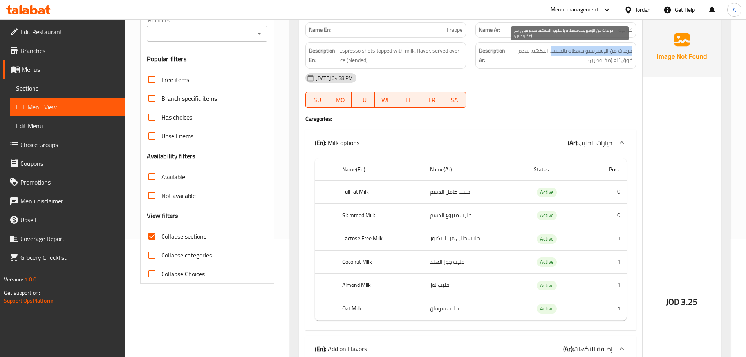
drag, startPoint x: 632, startPoint y: 52, endPoint x: 552, endPoint y: 48, distance: 80.3
click at [552, 48] on div "Description Ar: جرعات من الإسبريسو مغطاة بالحليب، النكهة، تقدم فوق ثلح (مخلوطين)" at bounding box center [555, 55] width 160 height 26
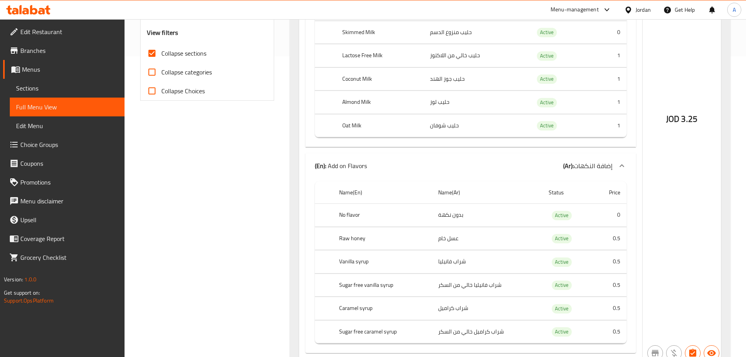
scroll to position [313, 0]
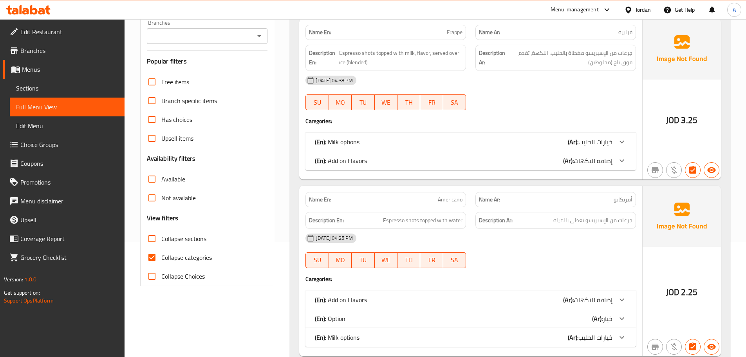
scroll to position [157, 0]
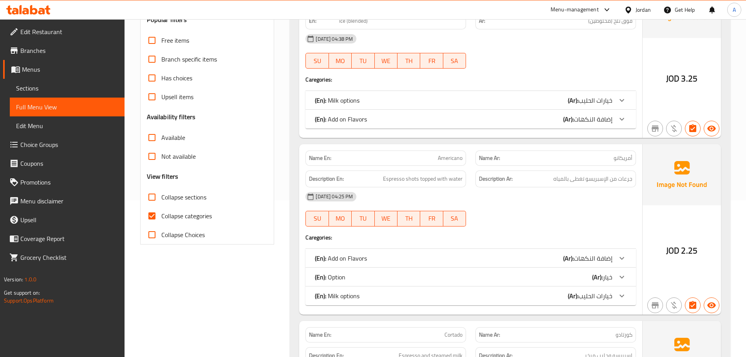
click at [153, 192] on input "Collapse sections" at bounding box center [151, 196] width 19 height 19
checkbox input "true"
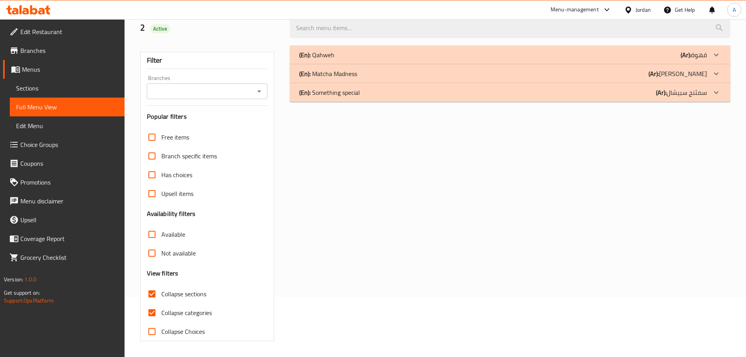
scroll to position [0, 0]
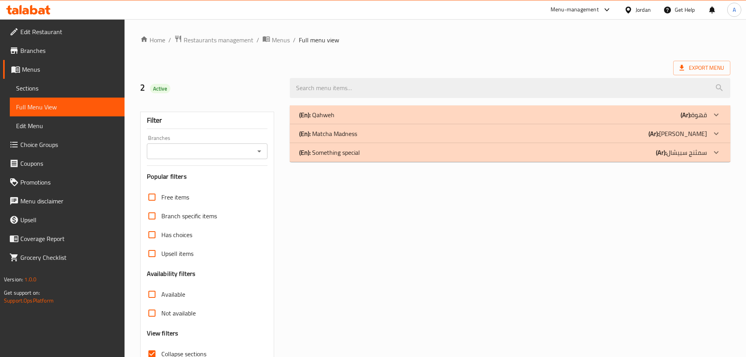
click at [456, 249] on div "(En): Qahweh (Ar): قهوة Name En: Frappe Name Ar: فرابيه Description En: Espress…" at bounding box center [510, 253] width 450 height 305
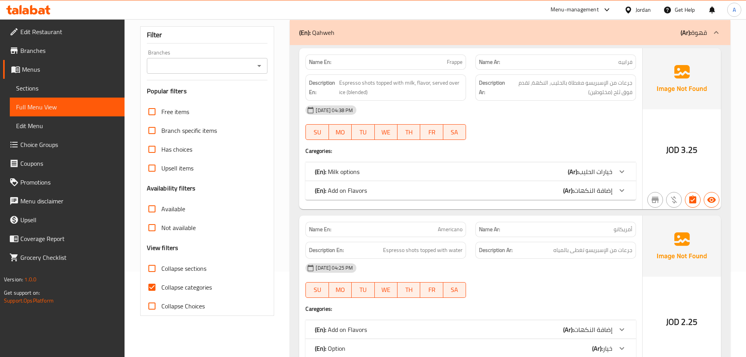
scroll to position [196, 0]
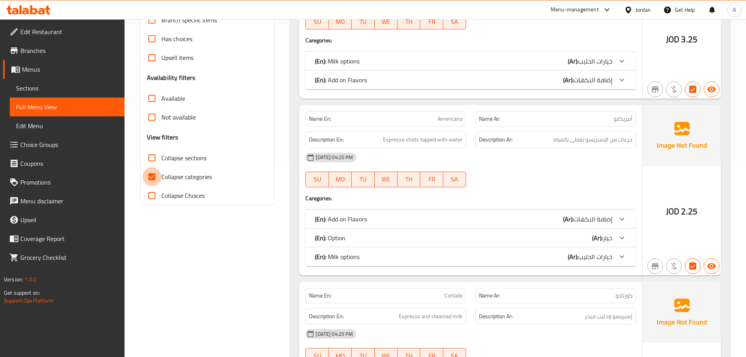
click at [150, 177] on input "Collapse categories" at bounding box center [151, 176] width 19 height 19
checkbox input "false"
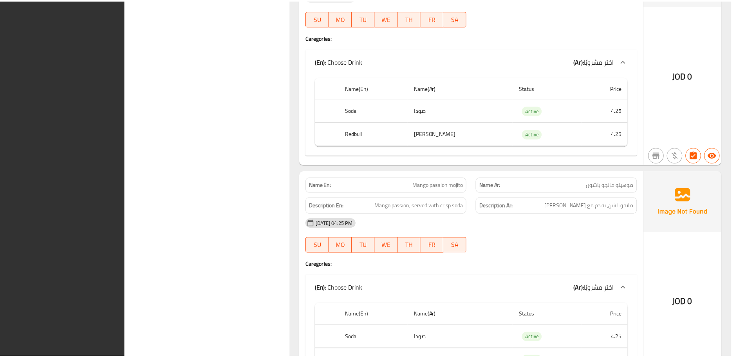
scroll to position [6457, 0]
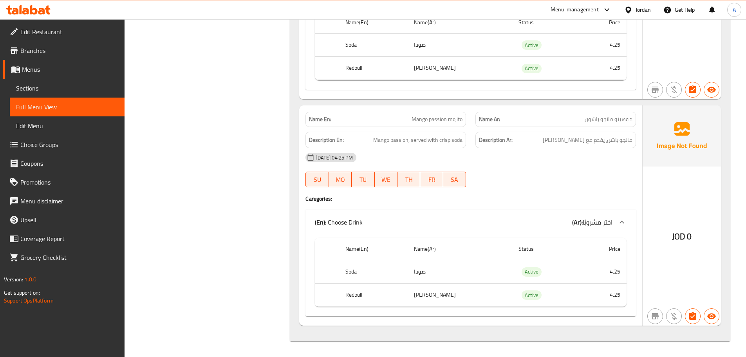
click at [77, 86] on span "Sections" at bounding box center [67, 87] width 102 height 9
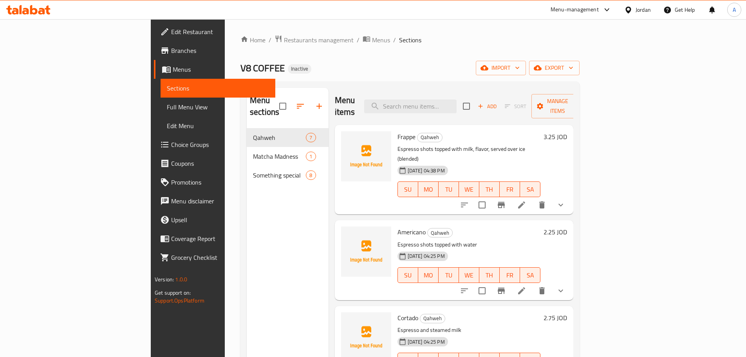
click at [579, 60] on div "Home / Restaurants management / Menus / Sections V8 COFFEE Inactive import expo…" at bounding box center [409, 243] width 339 height 416
click at [575, 64] on icon "button" at bounding box center [571, 68] width 8 height 8
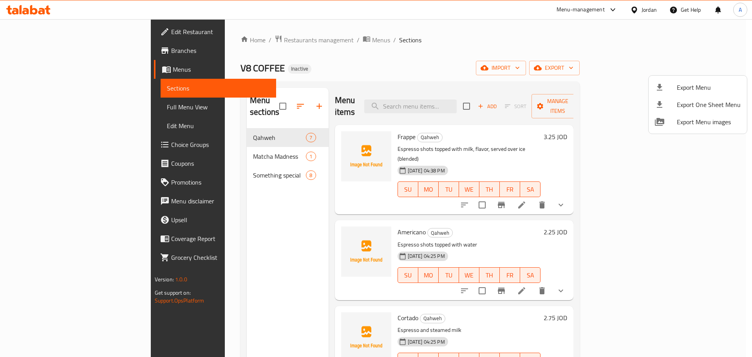
click at [692, 86] on span "Export Menu" at bounding box center [708, 87] width 64 height 9
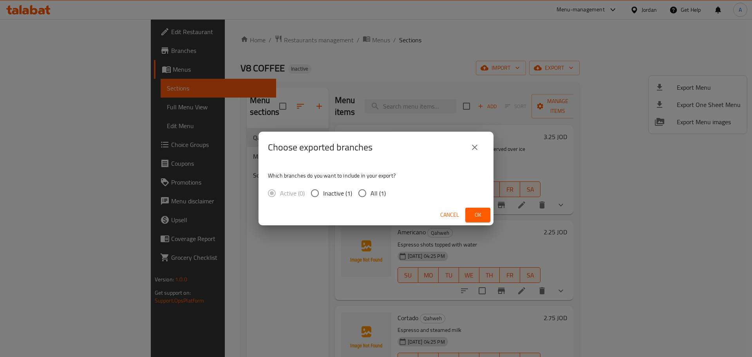
click at [379, 191] on span "All (1)" at bounding box center [377, 192] width 15 height 9
click at [370, 191] on input "All (1)" at bounding box center [362, 193] width 16 height 16
radio input "true"
click at [480, 213] on span "Ok" at bounding box center [477, 215] width 13 height 10
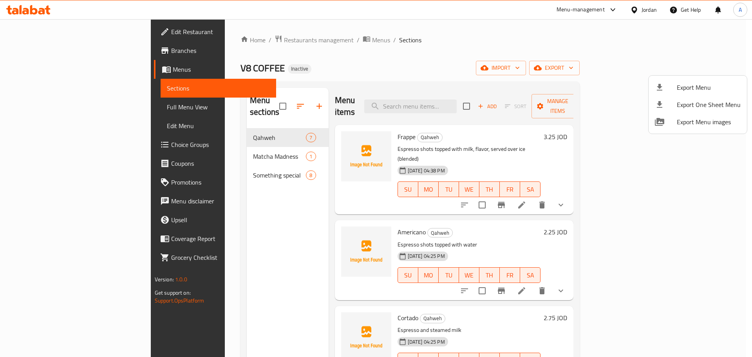
click at [79, 112] on div at bounding box center [376, 178] width 752 height 357
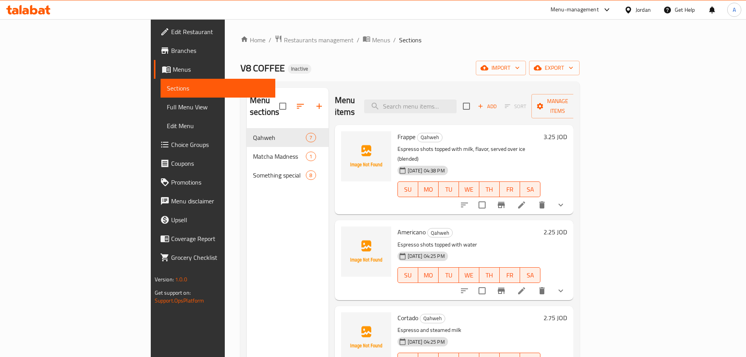
click at [160, 112] on link "Full Menu View" at bounding box center [217, 106] width 115 height 19
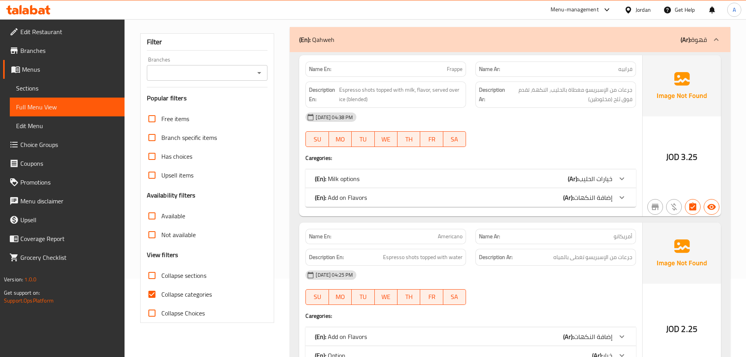
scroll to position [117, 0]
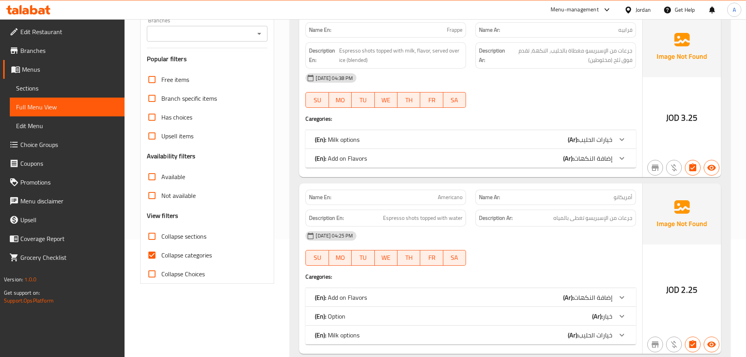
click at [54, 90] on span "Sections" at bounding box center [67, 87] width 102 height 9
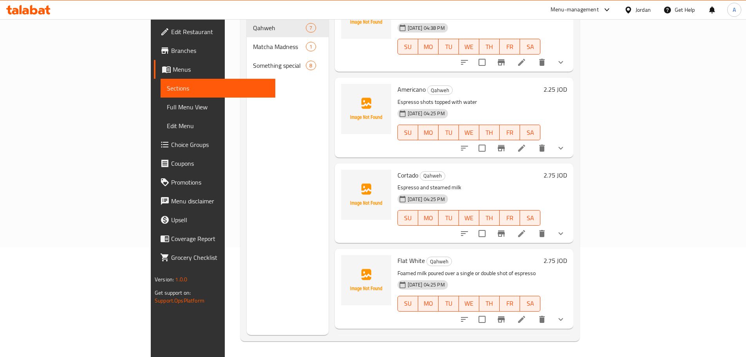
scroll to position [78, 0]
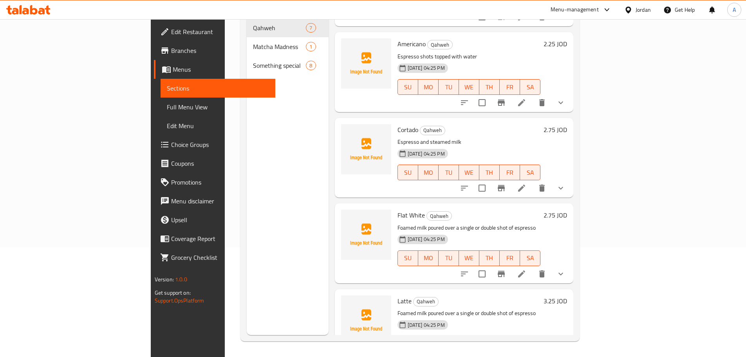
click at [418, 223] on p "Foamed milk poured over a single or double shot of espresso" at bounding box center [468, 228] width 143 height 10
copy div "Foamed milk poured over a single or double shot of espresso"
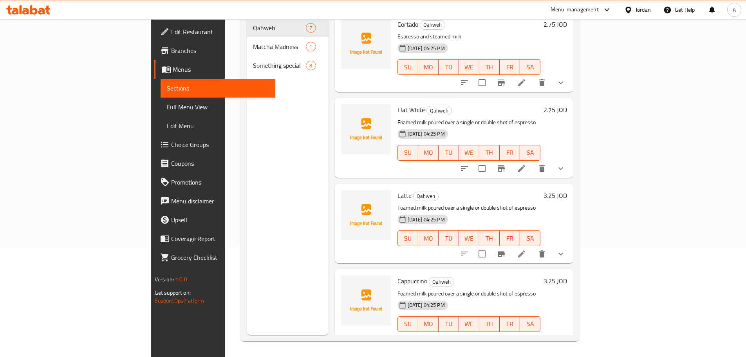
scroll to position [196, 0]
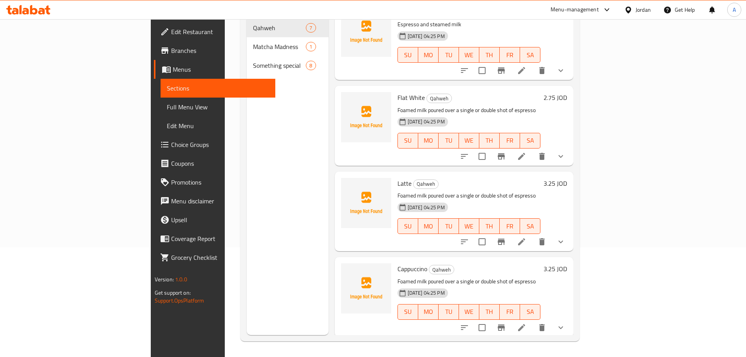
click at [397, 92] on span "Flat White" at bounding box center [410, 98] width 27 height 12
copy h6 "Flat White"
click at [397, 177] on span "Latte" at bounding box center [404, 183] width 14 height 12
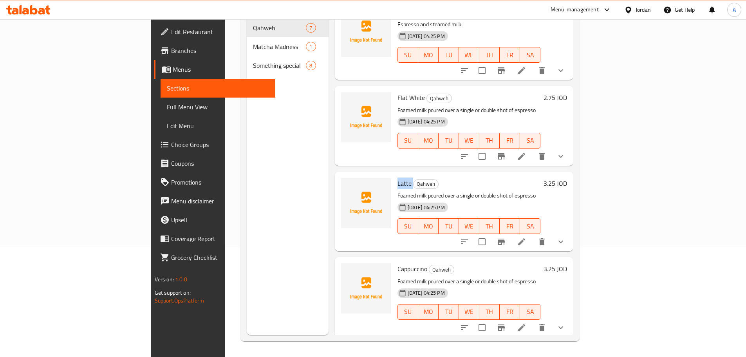
click at [397, 177] on span "Latte" at bounding box center [404, 183] width 14 height 12
copy h6 "Latte"
click at [397, 263] on span "Cappuccino" at bounding box center [412, 269] width 30 height 12
copy h6 "Cappuccino"
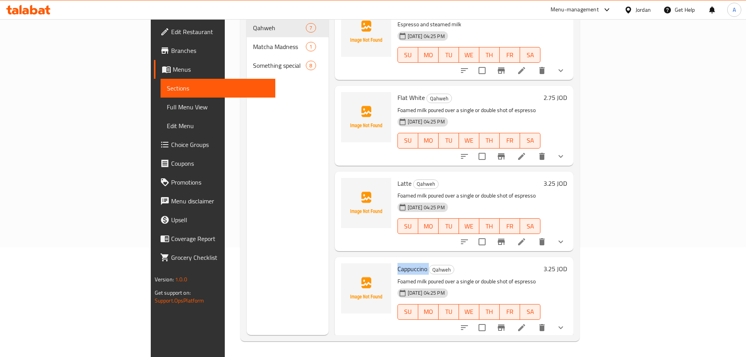
click at [160, 113] on link "Full Menu View" at bounding box center [217, 106] width 115 height 19
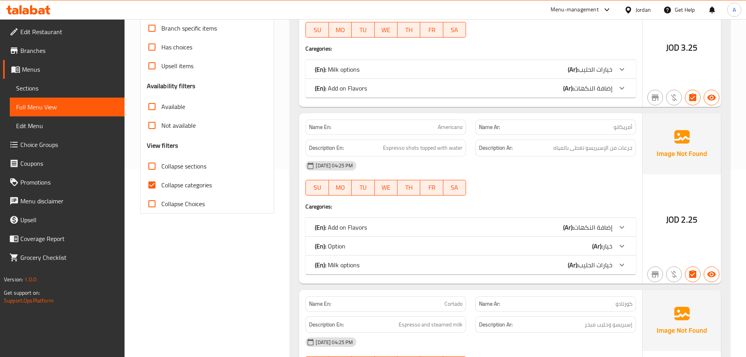
scroll to position [188, 0]
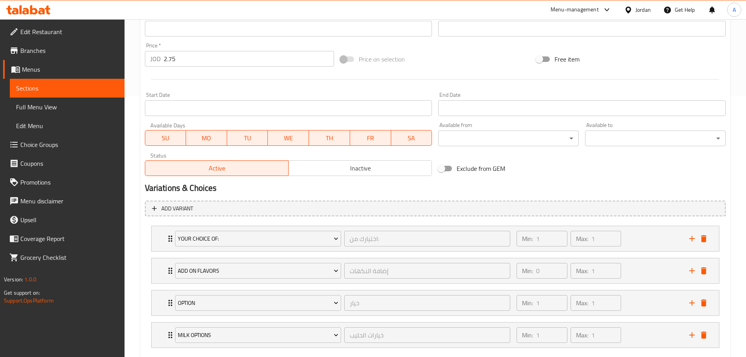
scroll to position [306, 0]
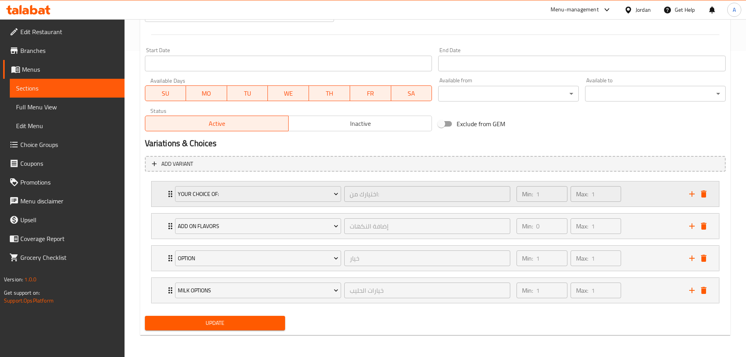
click at [646, 191] on div "Min: 1 ​ Max: 1 ​" at bounding box center [598, 193] width 172 height 25
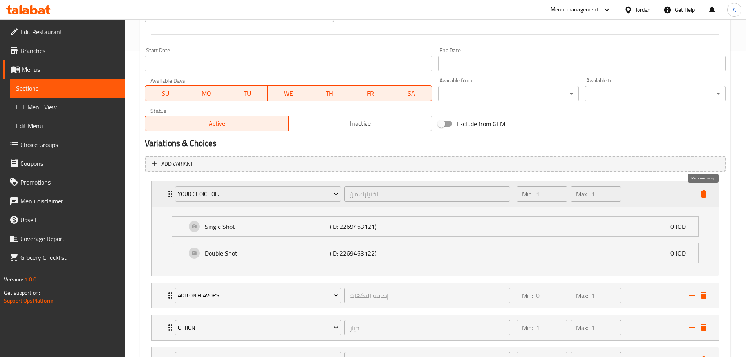
click at [703, 195] on icon "delete" at bounding box center [703, 193] width 5 height 7
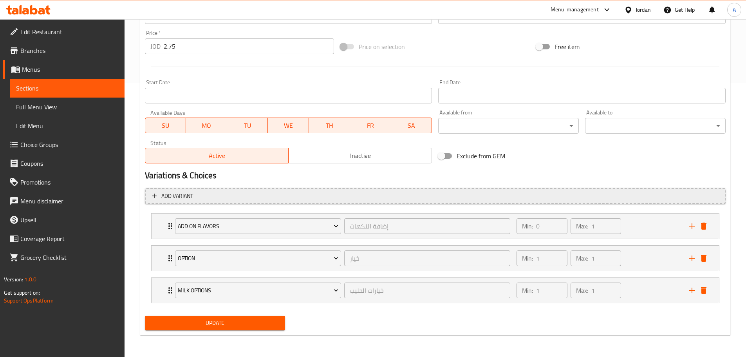
scroll to position [274, 0]
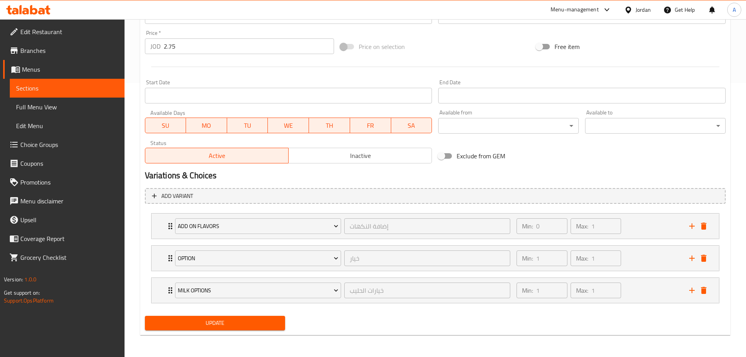
click at [283, 319] on button "Update" at bounding box center [215, 322] width 141 height 14
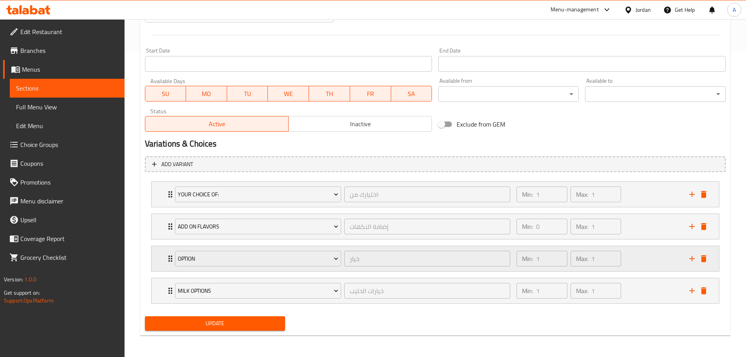
scroll to position [306, 0]
click at [627, 189] on div "Min: 1 ​ Max: 1 ​" at bounding box center [598, 193] width 172 height 25
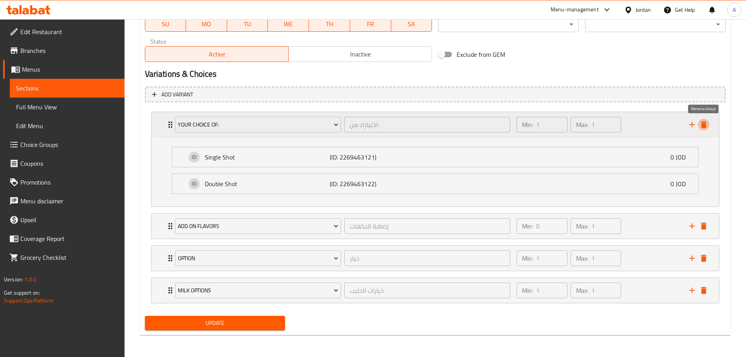
click at [706, 126] on icon "delete" at bounding box center [703, 124] width 9 height 9
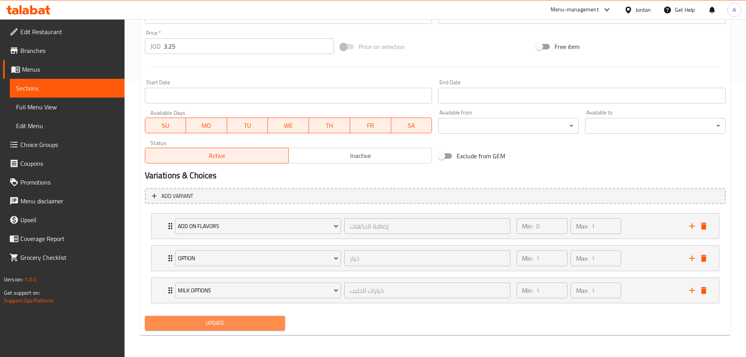
click at [260, 328] on button "Update" at bounding box center [215, 322] width 141 height 14
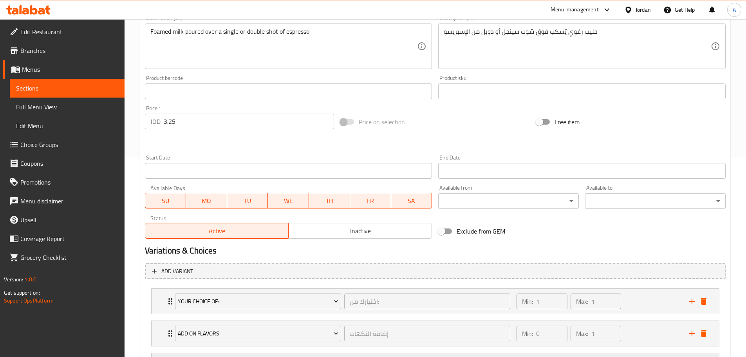
scroll to position [306, 0]
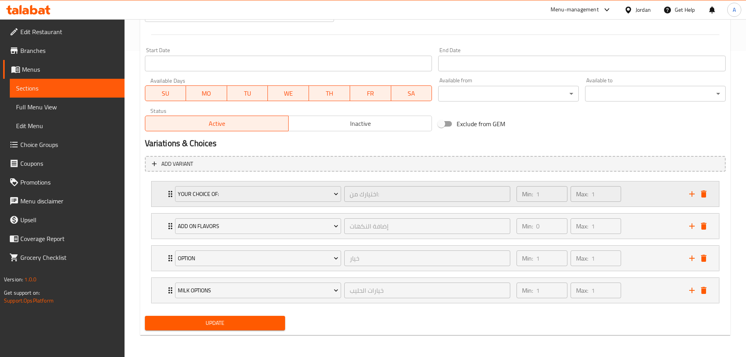
click at [642, 199] on div "Min: 1 ​ Max: 1 ​" at bounding box center [598, 193] width 172 height 25
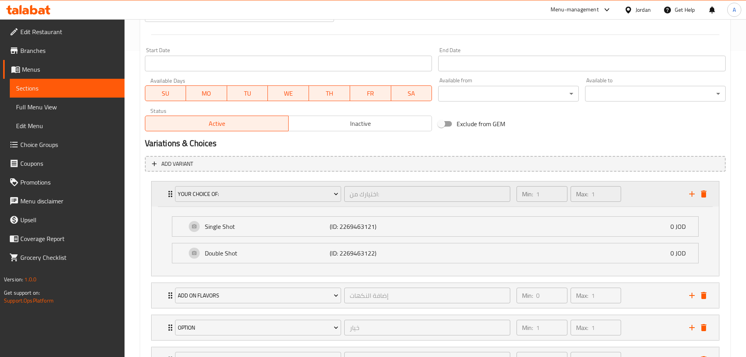
click at [644, 200] on div "Min: 1 ​ Max: 1 ​" at bounding box center [598, 193] width 172 height 25
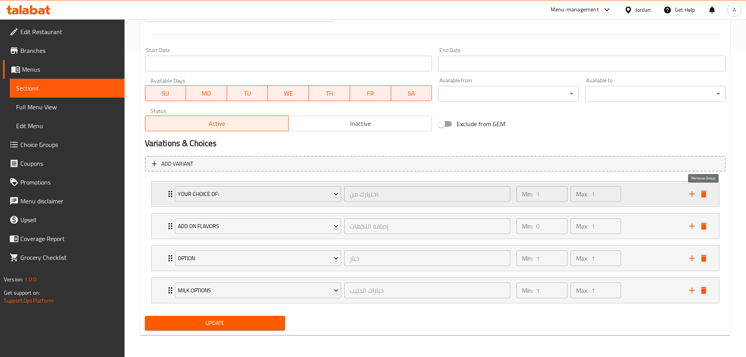
drag, startPoint x: 706, startPoint y: 188, endPoint x: 693, endPoint y: 190, distance: 13.1
click at [706, 188] on button "delete" at bounding box center [704, 194] width 12 height 12
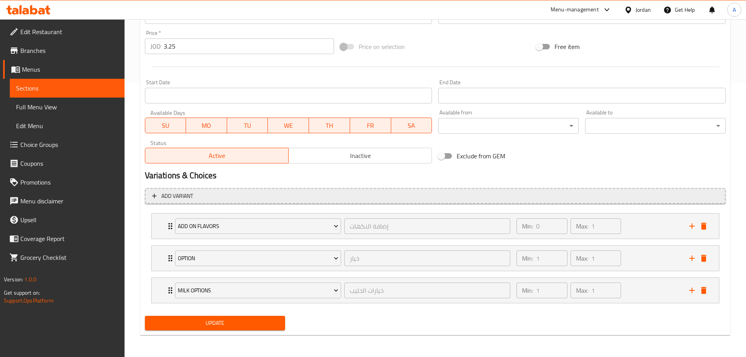
scroll to position [274, 0]
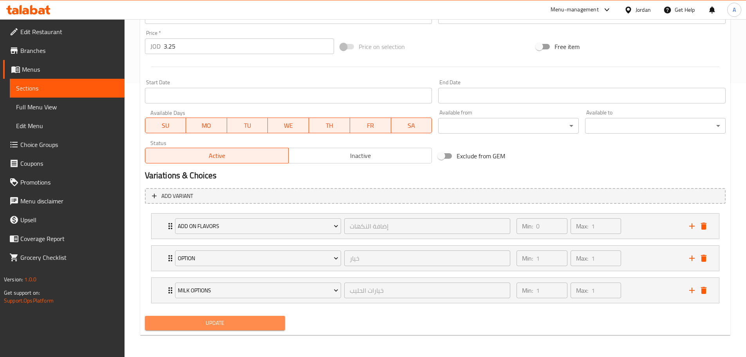
click at [268, 323] on span "Update" at bounding box center [215, 323] width 128 height 10
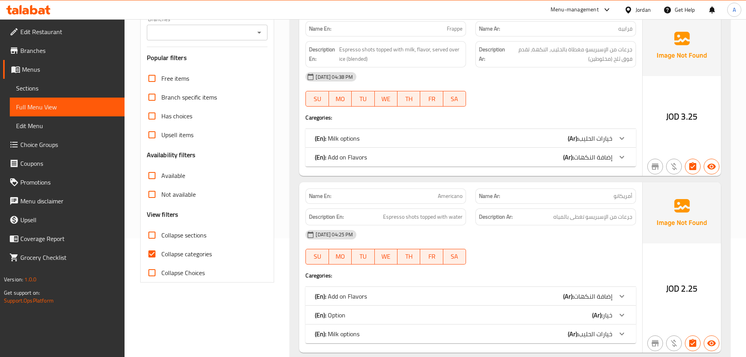
scroll to position [157, 0]
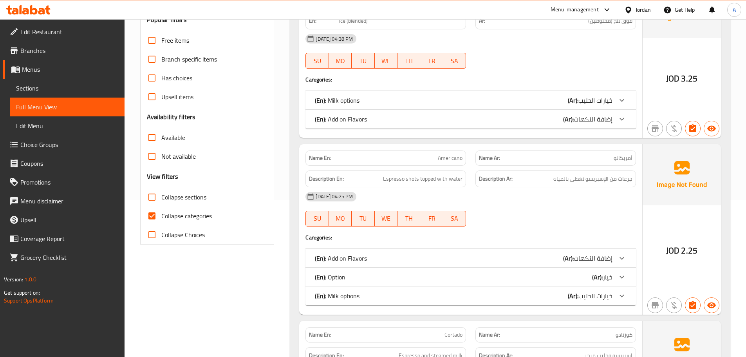
click at [571, 194] on div "[DATE] 04:25 PM" at bounding box center [471, 196] width 340 height 19
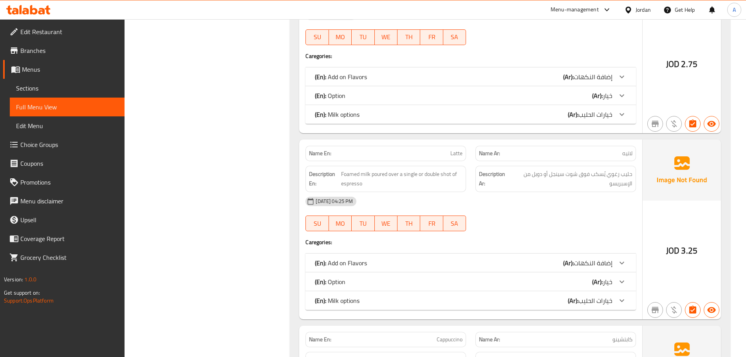
scroll to position [714, 0]
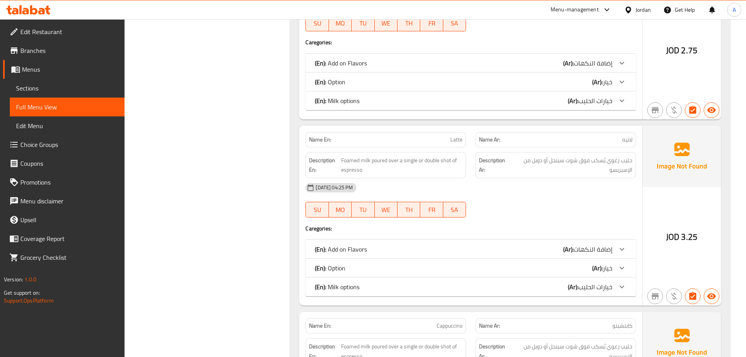
drag, startPoint x: 351, startPoint y: 288, endPoint x: 353, endPoint y: 266, distance: 21.7
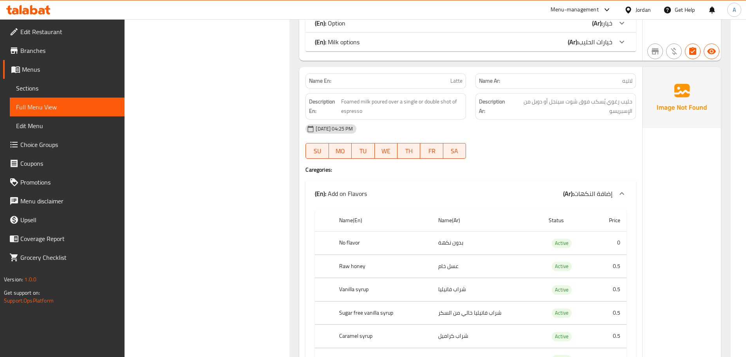
scroll to position [753, 0]
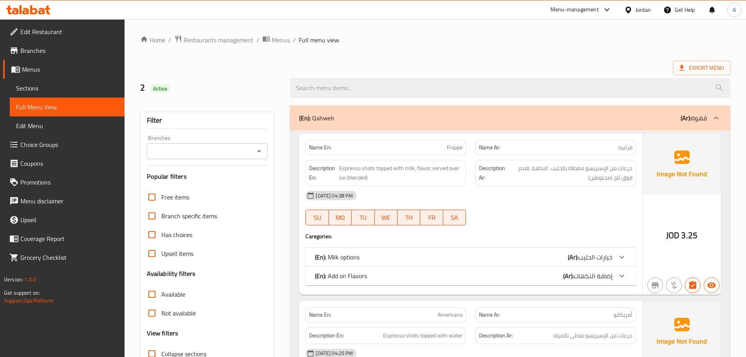
click at [41, 86] on span "Sections" at bounding box center [67, 87] width 102 height 9
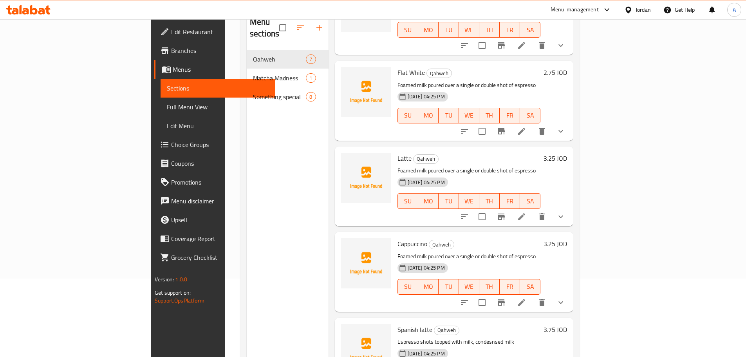
scroll to position [261, 0]
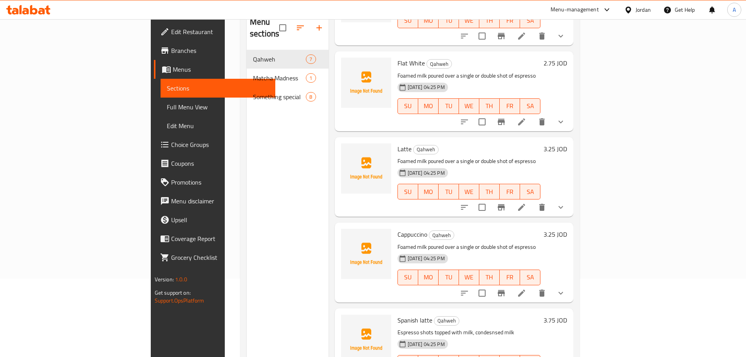
click at [401, 156] on p "Foamed milk poured over a single or double shot of espresso" at bounding box center [468, 161] width 143 height 10
copy div "Foamed milk poured over a single or double shot of espresso"
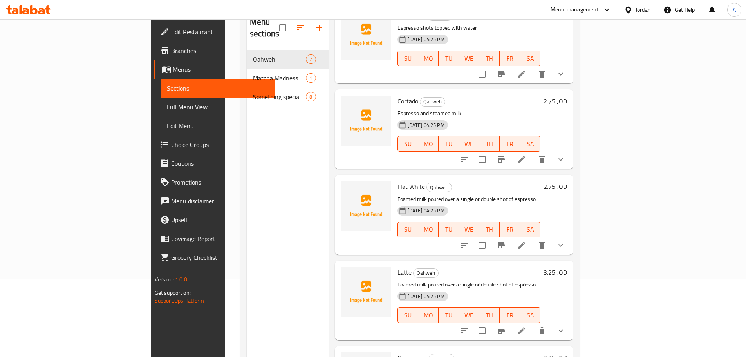
scroll to position [0, 0]
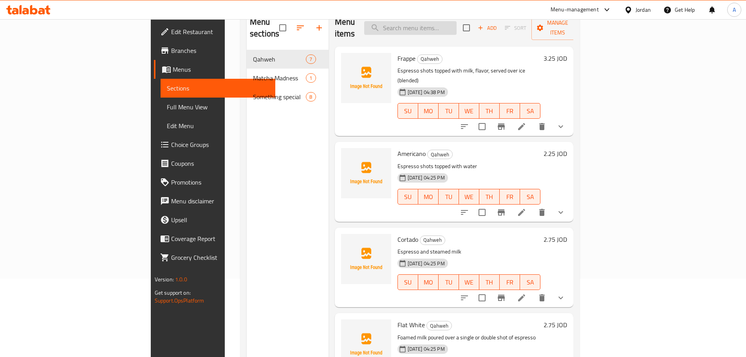
click at [456, 21] on input "search" at bounding box center [410, 28] width 92 height 14
paste input "Foamed milk poured over a single or double shot of espresso"
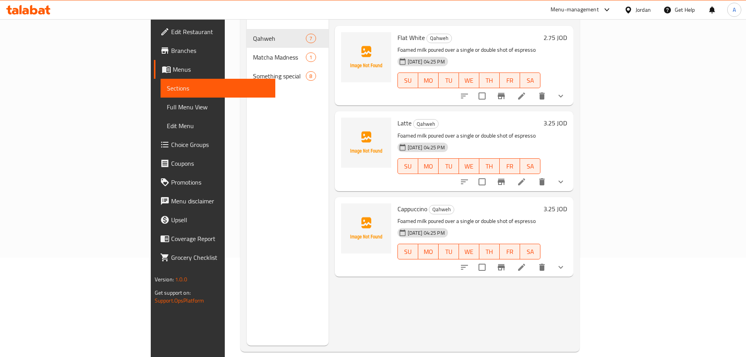
scroll to position [110, 0]
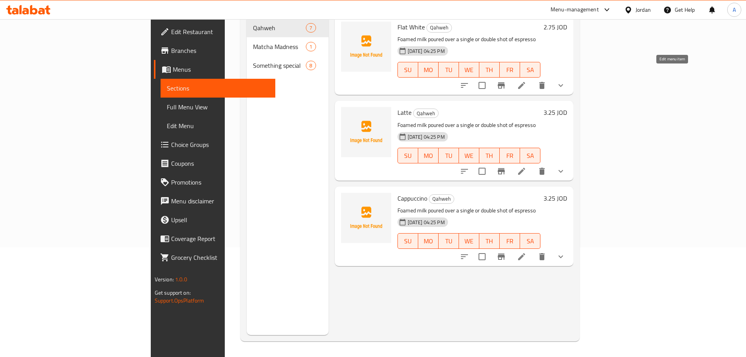
type input "Foamed milk poured over a single or double shot of espresso"
drag, startPoint x: 671, startPoint y: 247, endPoint x: 678, endPoint y: 94, distance: 152.8
click at [541, 107] on h6 "Latte Qahweh" at bounding box center [468, 112] width 143 height 11
click at [544, 82] on icon "delete" at bounding box center [541, 85] width 5 height 7
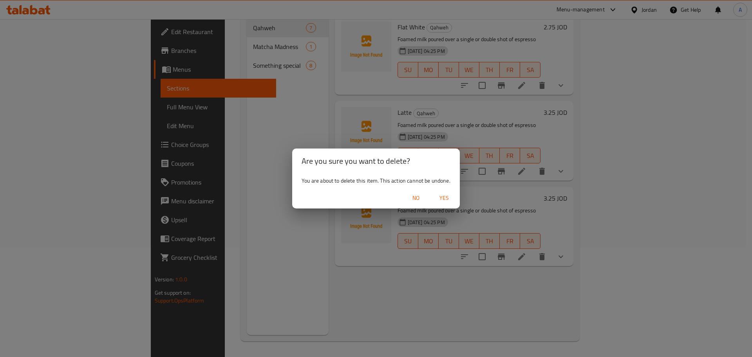
click at [452, 196] on span "Yes" at bounding box center [443, 198] width 19 height 10
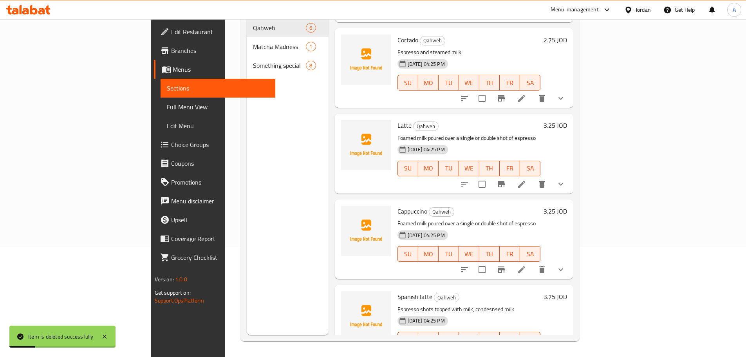
scroll to position [176, 0]
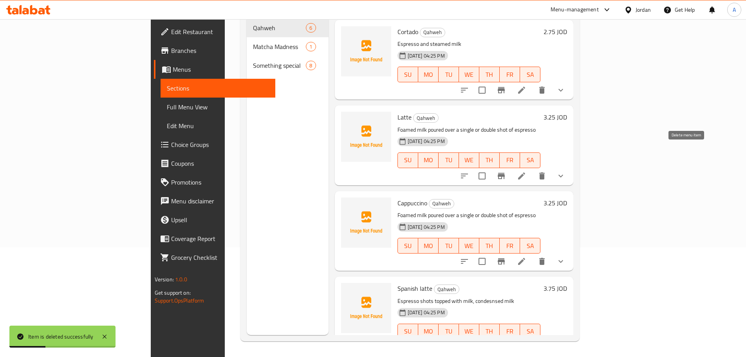
click at [546, 171] on icon "delete" at bounding box center [541, 175] width 9 height 9
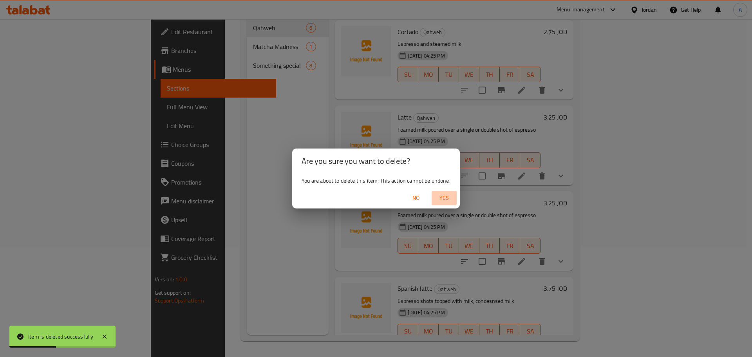
click at [449, 194] on span "Yes" at bounding box center [443, 198] width 19 height 10
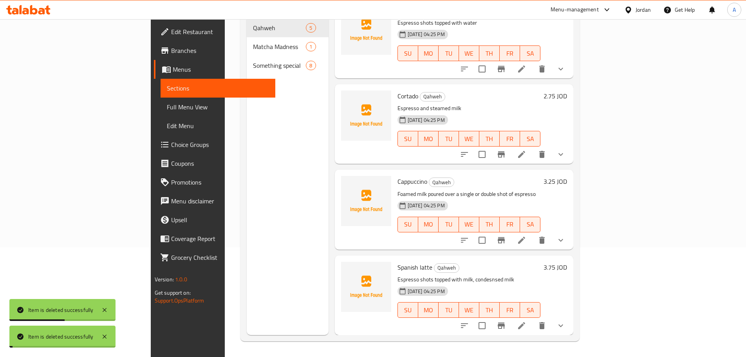
scroll to position [90, 0]
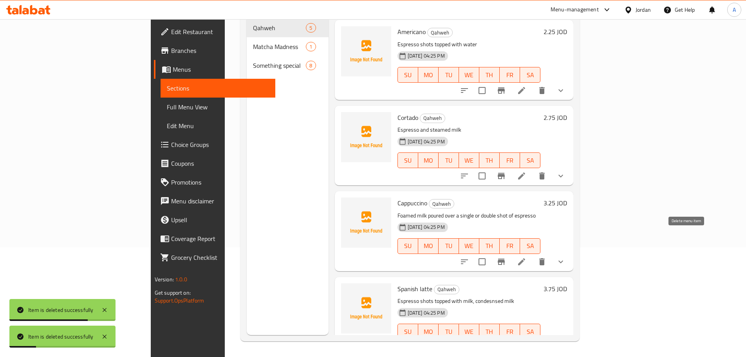
click at [544, 258] on icon "delete" at bounding box center [541, 261] width 5 height 7
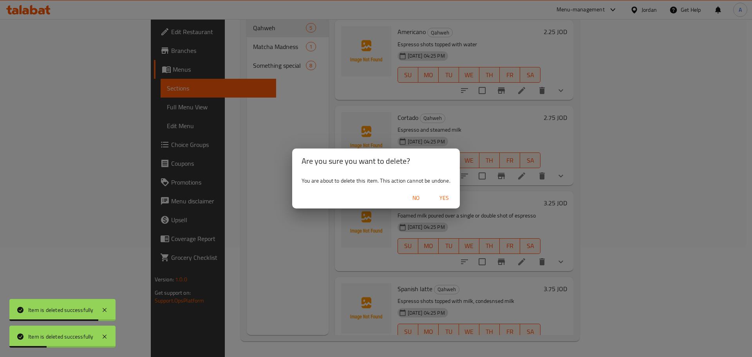
click at [447, 200] on span "Yes" at bounding box center [443, 198] width 19 height 10
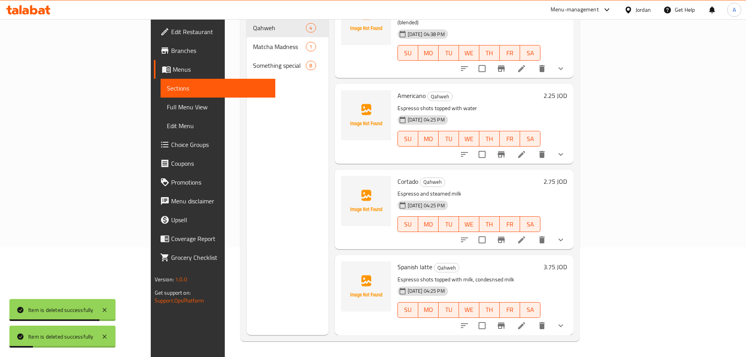
scroll to position [5, 0]
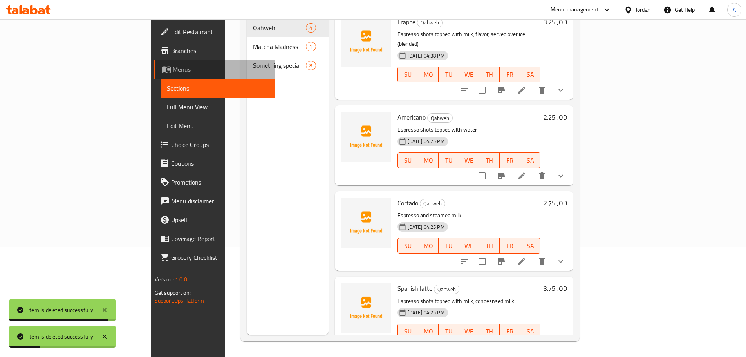
click at [173, 69] on span "Menus" at bounding box center [221, 69] width 96 height 9
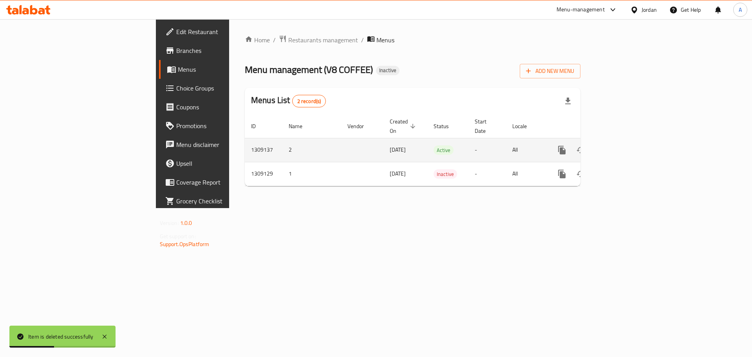
click at [634, 147] on td "enhanced table" at bounding box center [590, 150] width 88 height 24
click at [627, 143] on link "enhanced table" at bounding box center [618, 150] width 19 height 19
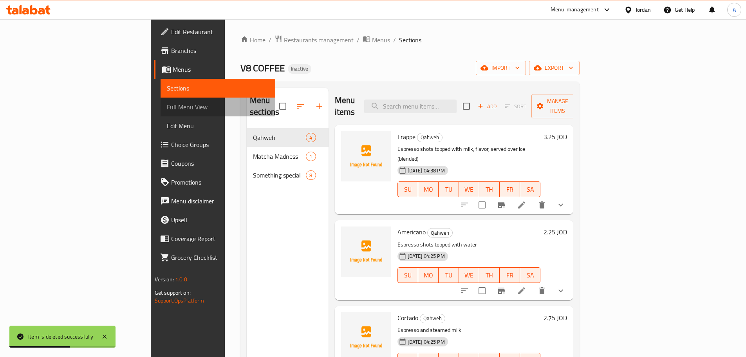
click at [167, 110] on span "Full Menu View" at bounding box center [218, 106] width 102 height 9
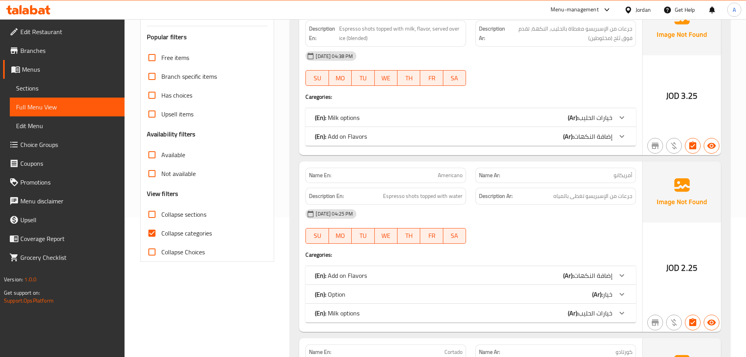
scroll to position [489, 0]
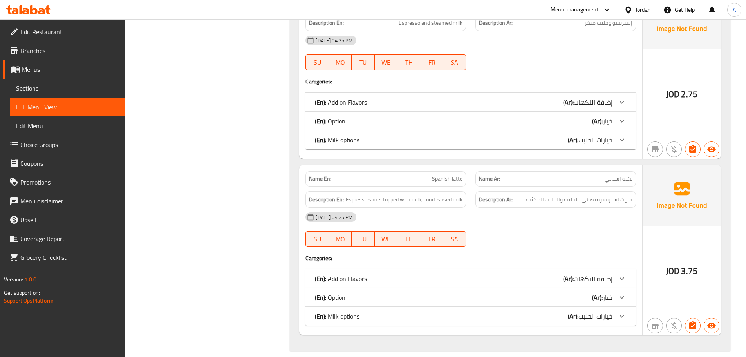
click at [76, 79] on link "Sections" at bounding box center [67, 88] width 115 height 19
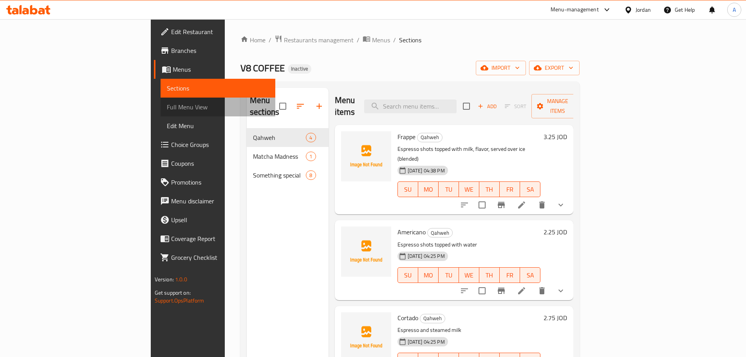
click at [160, 104] on link "Full Menu View" at bounding box center [217, 106] width 115 height 19
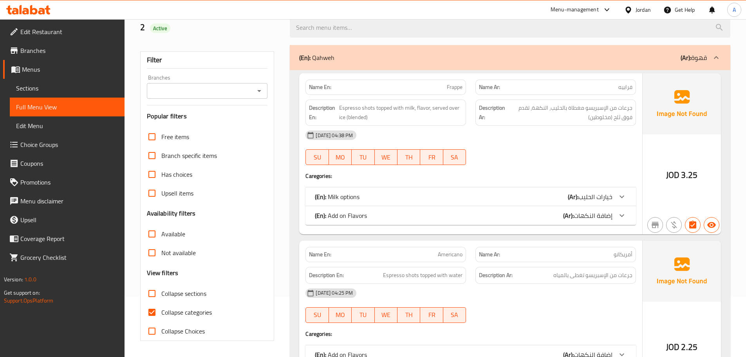
scroll to position [157, 0]
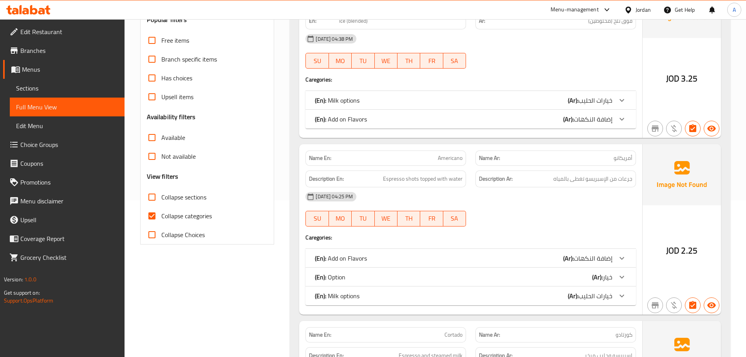
click at [158, 213] on input "Collapse categories" at bounding box center [151, 215] width 19 height 19
checkbox input "false"
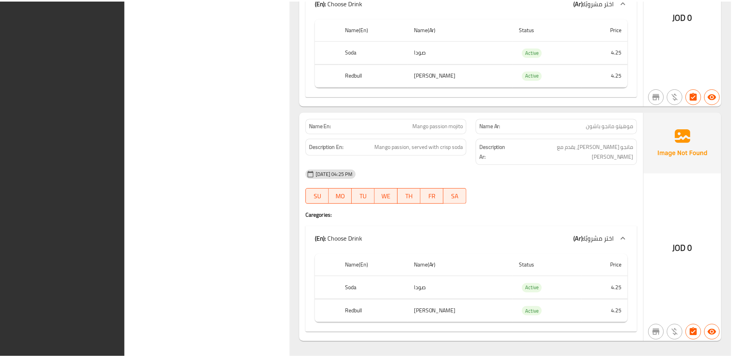
scroll to position [4176, 0]
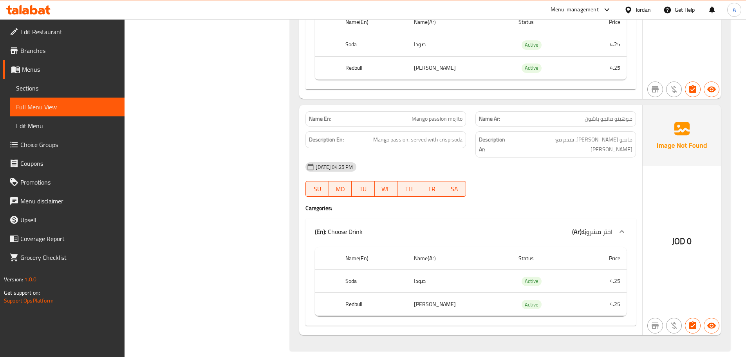
click at [72, 81] on link "Sections" at bounding box center [67, 88] width 115 height 19
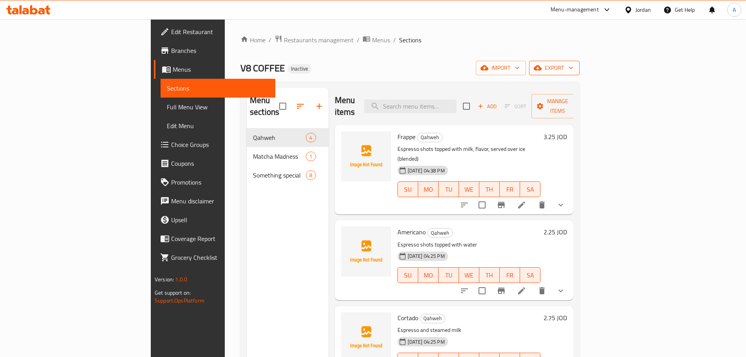
click at [573, 69] on span "export" at bounding box center [554, 68] width 38 height 10
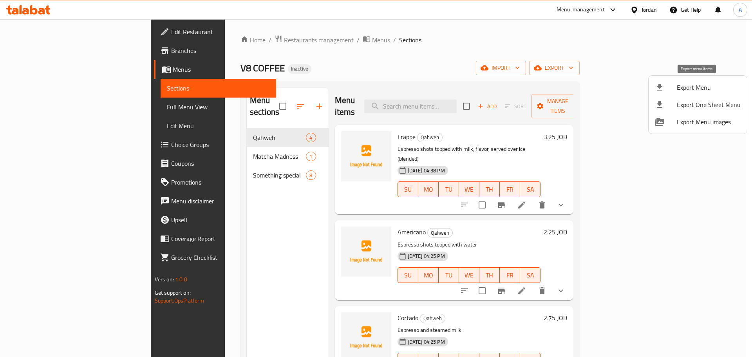
click at [692, 83] on span "Export Menu" at bounding box center [708, 87] width 64 height 9
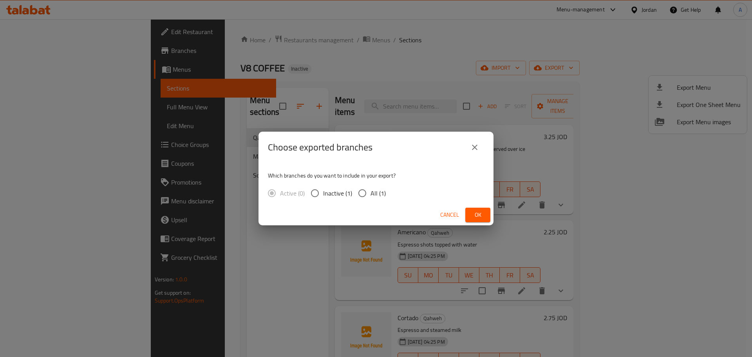
click at [382, 191] on span "All (1)" at bounding box center [377, 192] width 15 height 9
click at [370, 191] on input "All (1)" at bounding box center [362, 193] width 16 height 16
radio input "true"
click at [475, 213] on span "Ok" at bounding box center [477, 215] width 13 height 10
